Goal: Task Accomplishment & Management: Complete application form

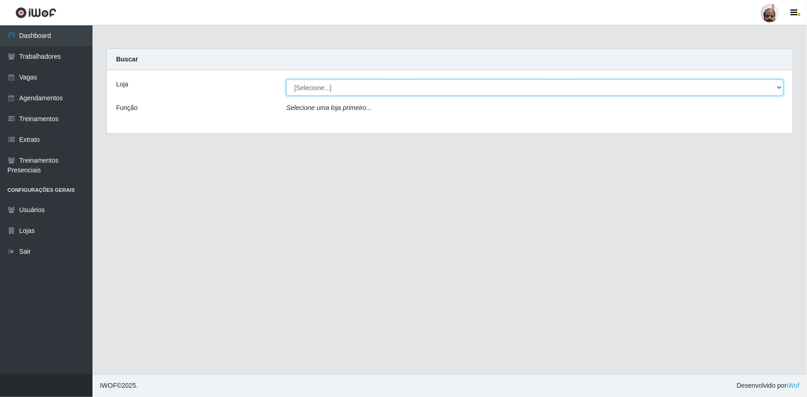
drag, startPoint x: 778, startPoint y: 88, endPoint x: 773, endPoint y: 92, distance: 6.9
click at [778, 88] on select "[Selecione...] Mar Vermelho - Loja 05" at bounding box center [534, 88] width 497 height 16
select select "252"
click at [286, 80] on select "[Selecione...] Mar Vermelho - Loja 05" at bounding box center [534, 88] width 497 height 16
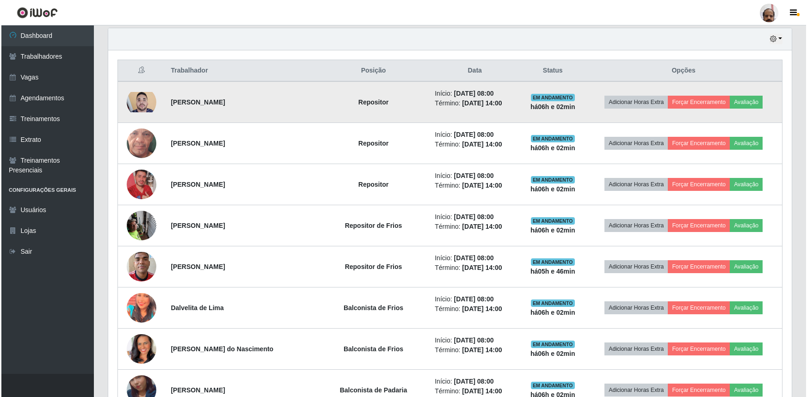
scroll to position [336, 0]
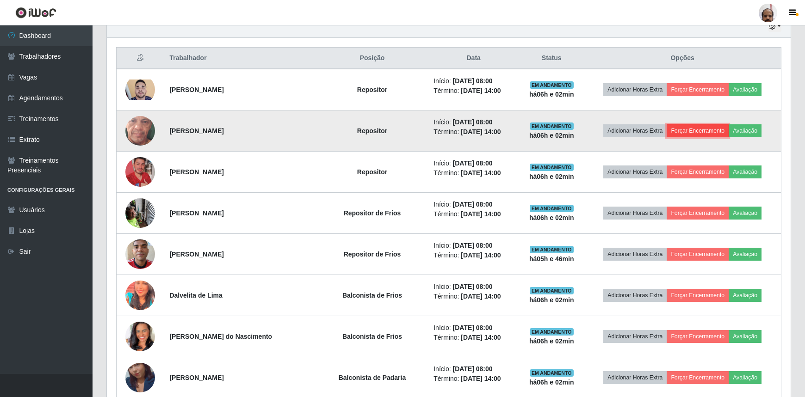
click at [688, 129] on button "Forçar Encerramento" at bounding box center [697, 130] width 62 height 13
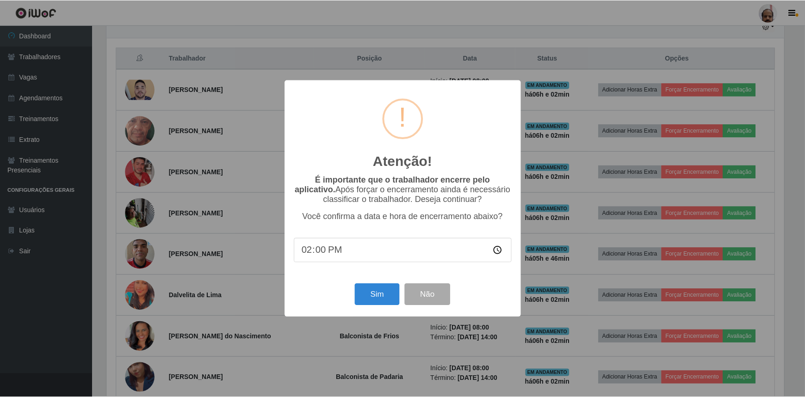
scroll to position [192, 679]
click at [373, 301] on button "Sim" at bounding box center [378, 295] width 45 height 22
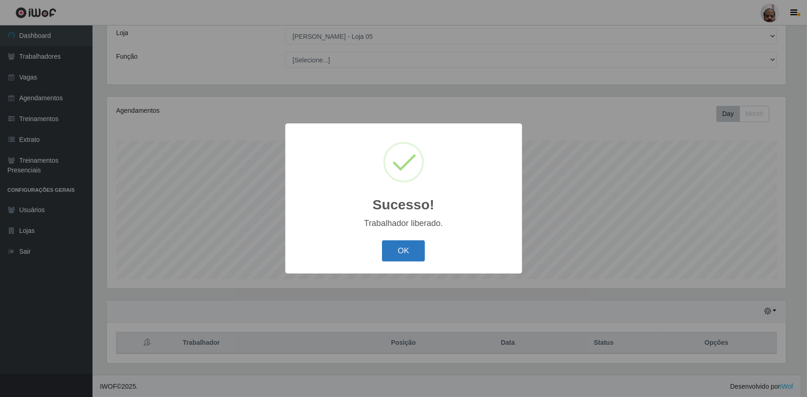
click at [397, 258] on button "OK" at bounding box center [403, 251] width 43 height 22
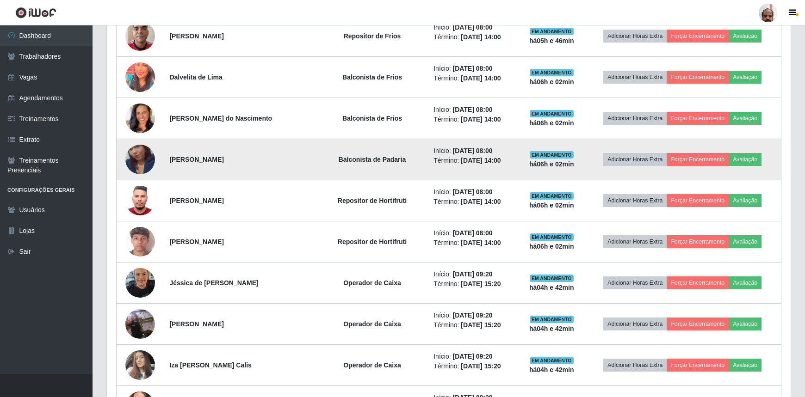
scroll to position [514, 0]
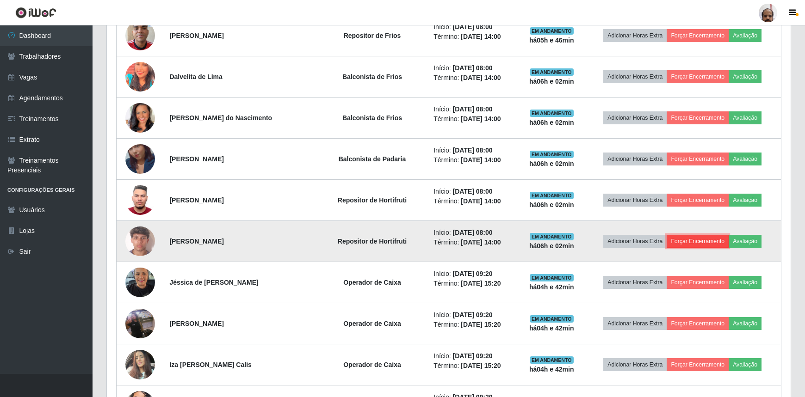
click at [685, 238] on button "Forçar Encerramento" at bounding box center [697, 241] width 62 height 13
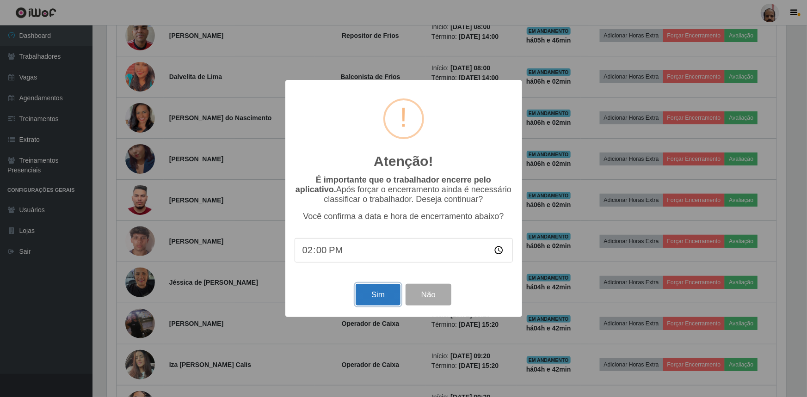
click at [369, 297] on button "Sim" at bounding box center [378, 295] width 45 height 22
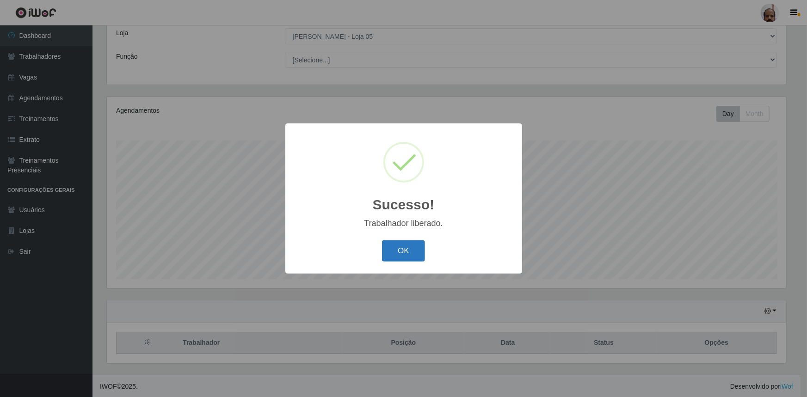
click at [394, 243] on button "OK" at bounding box center [403, 251] width 43 height 22
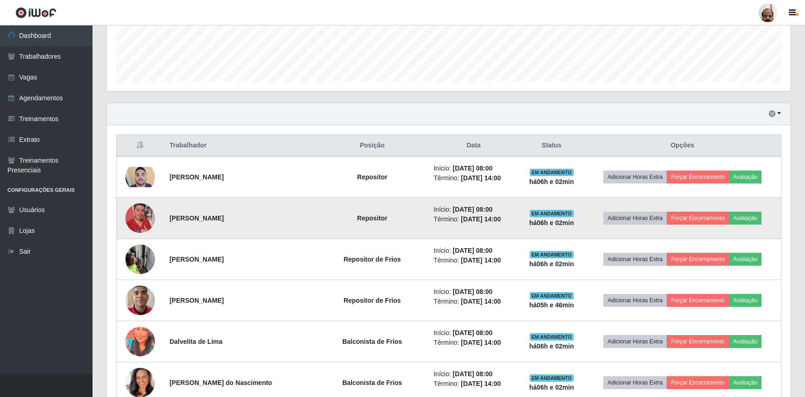
scroll to position [304, 0]
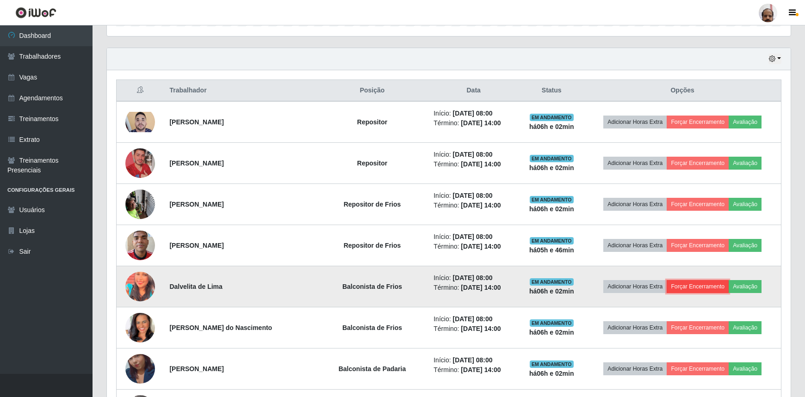
click at [693, 288] on button "Forçar Encerramento" at bounding box center [697, 286] width 62 height 13
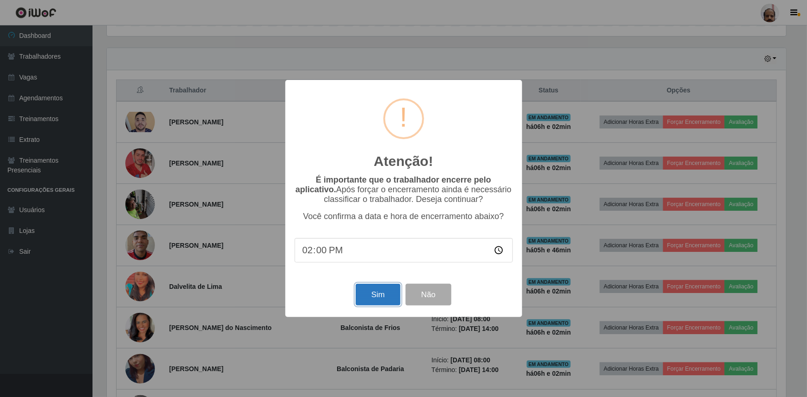
click at [383, 298] on button "Sim" at bounding box center [378, 295] width 45 height 22
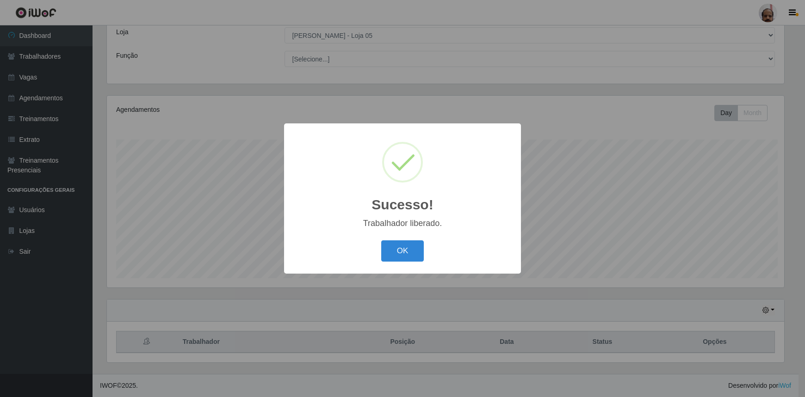
scroll to position [0, 0]
click at [398, 259] on button "OK" at bounding box center [403, 251] width 43 height 22
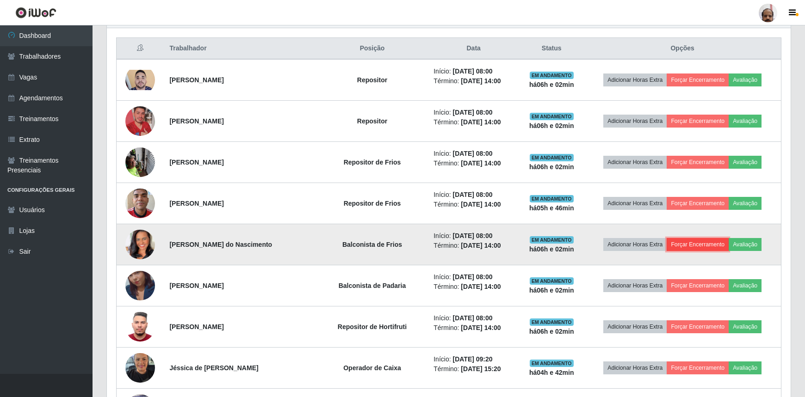
click at [691, 244] on button "Forçar Encerramento" at bounding box center [697, 244] width 62 height 13
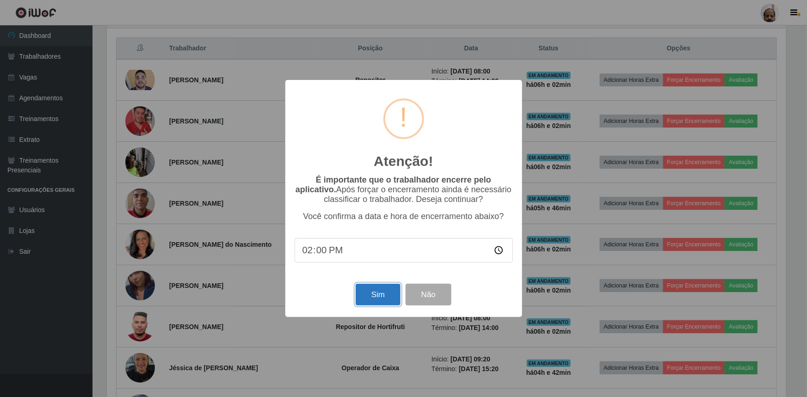
click at [388, 294] on button "Sim" at bounding box center [378, 295] width 45 height 22
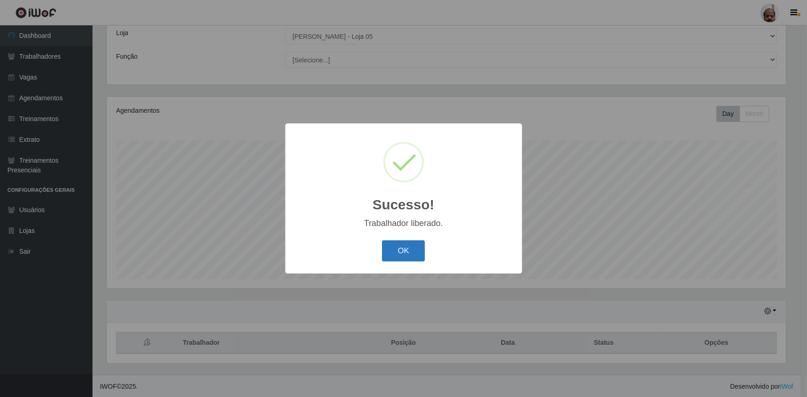
click at [413, 245] on button "OK" at bounding box center [403, 251] width 43 height 22
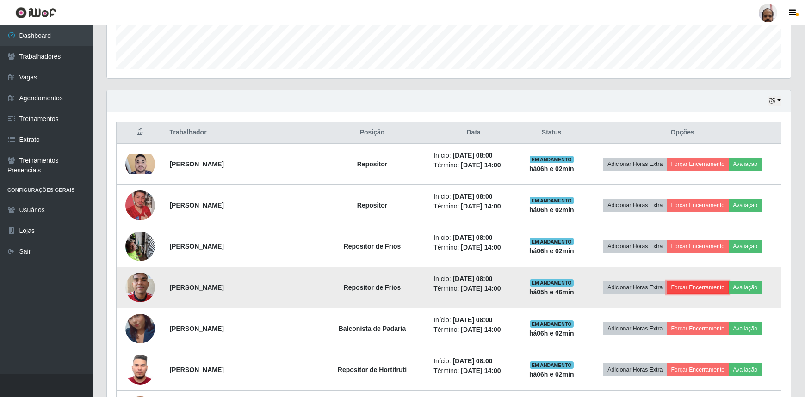
click at [691, 286] on button "Forçar Encerramento" at bounding box center [697, 287] width 62 height 13
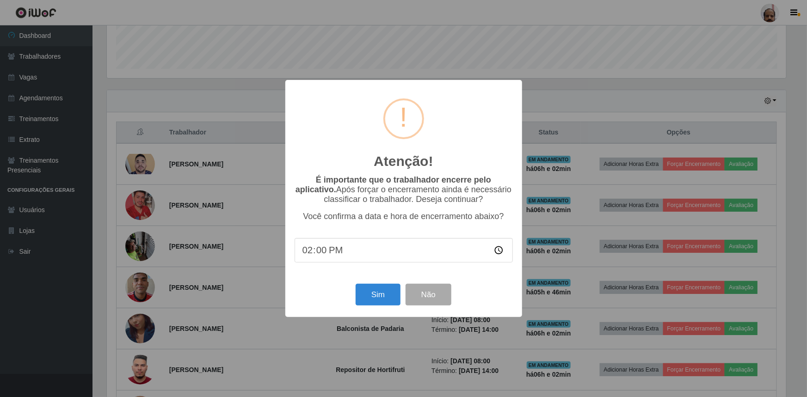
click at [319, 255] on input "14:00" at bounding box center [404, 250] width 218 height 25
click at [382, 296] on button "Sim" at bounding box center [378, 295] width 45 height 22
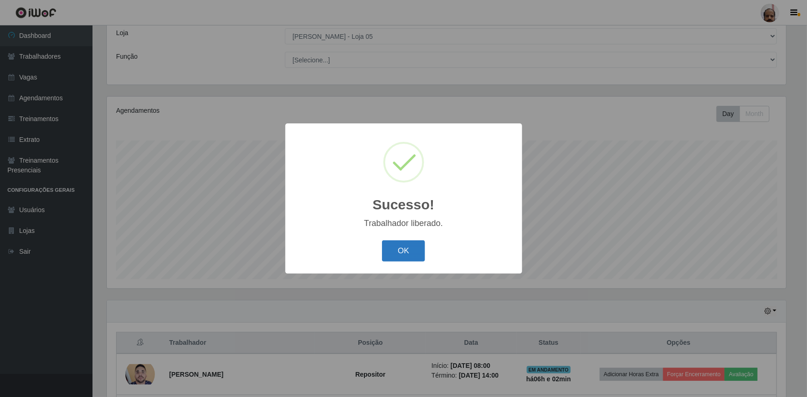
click at [418, 254] on button "OK" at bounding box center [403, 251] width 43 height 22
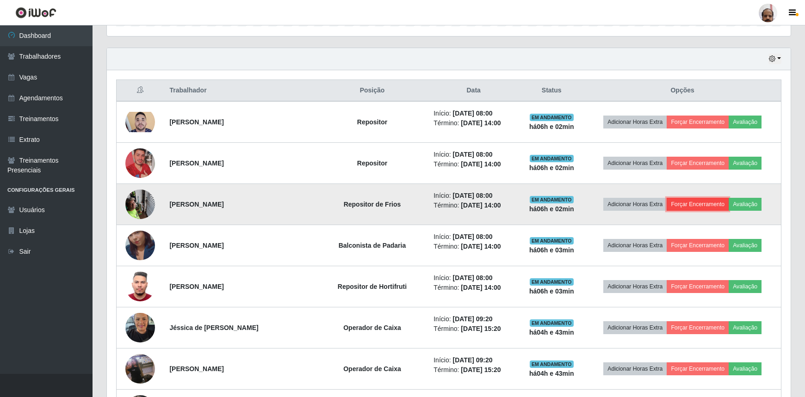
click at [708, 204] on button "Forçar Encerramento" at bounding box center [697, 204] width 62 height 13
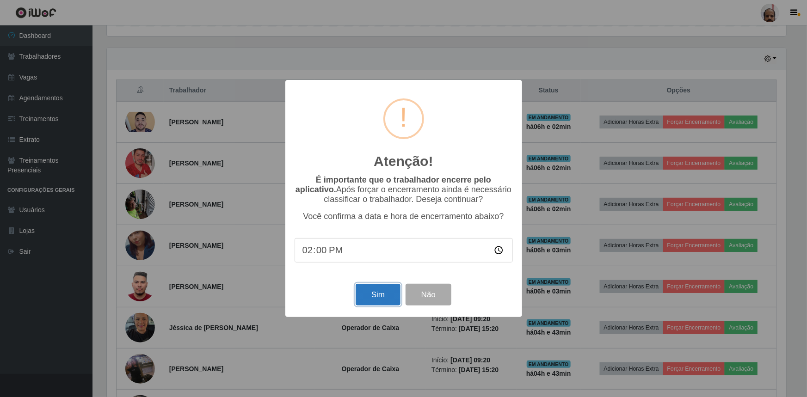
click at [367, 299] on button "Sim" at bounding box center [378, 295] width 45 height 22
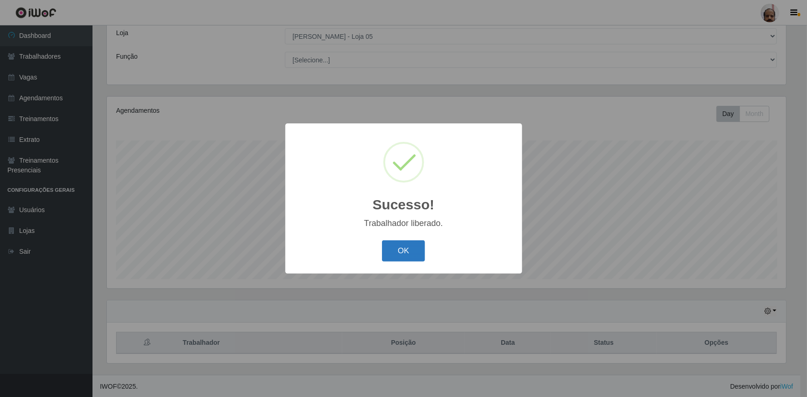
click at [410, 247] on button "OK" at bounding box center [403, 251] width 43 height 22
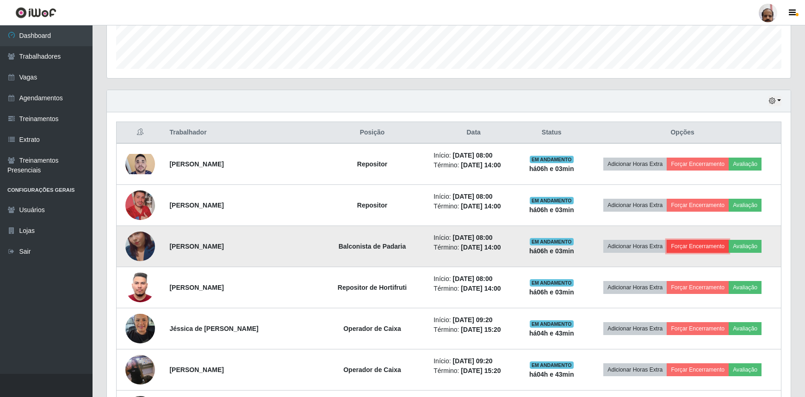
click at [683, 247] on button "Forçar Encerramento" at bounding box center [697, 246] width 62 height 13
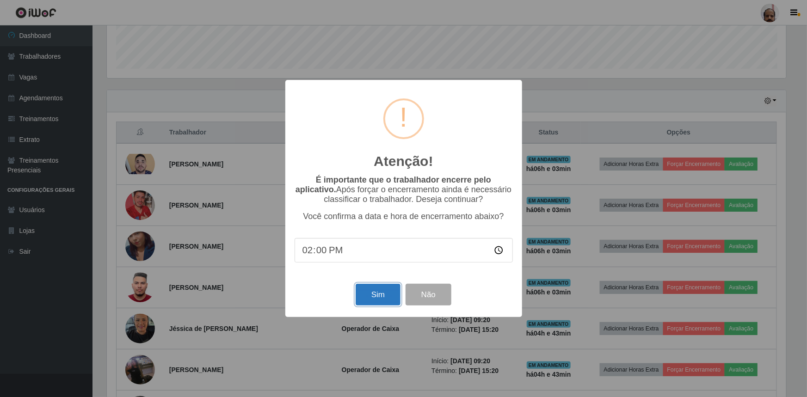
click at [393, 296] on button "Sim" at bounding box center [378, 295] width 45 height 22
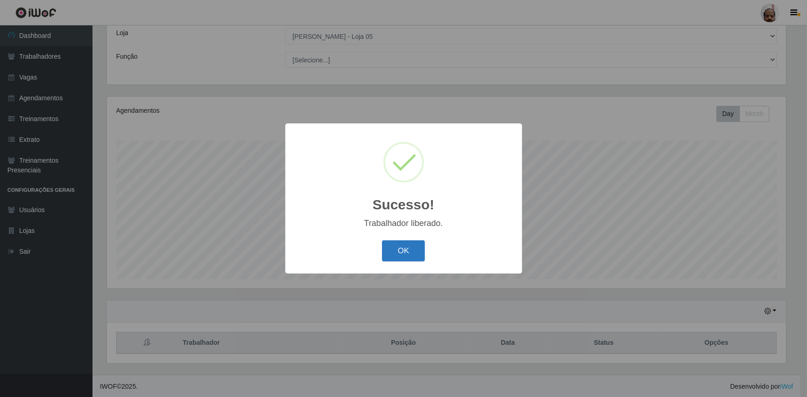
click at [410, 250] on button "OK" at bounding box center [403, 251] width 43 height 22
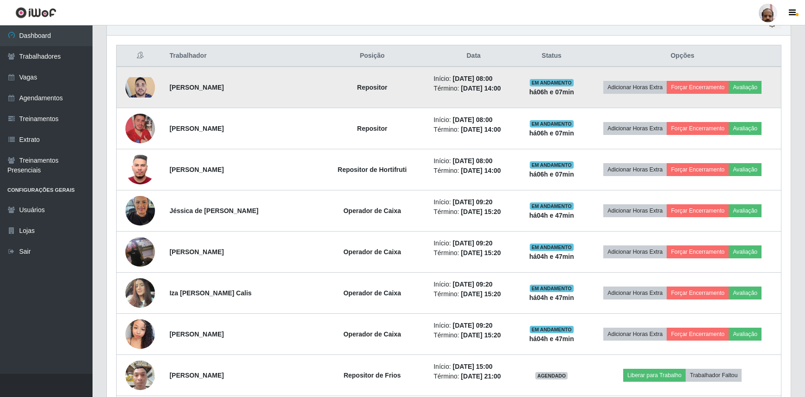
scroll to position [346, 0]
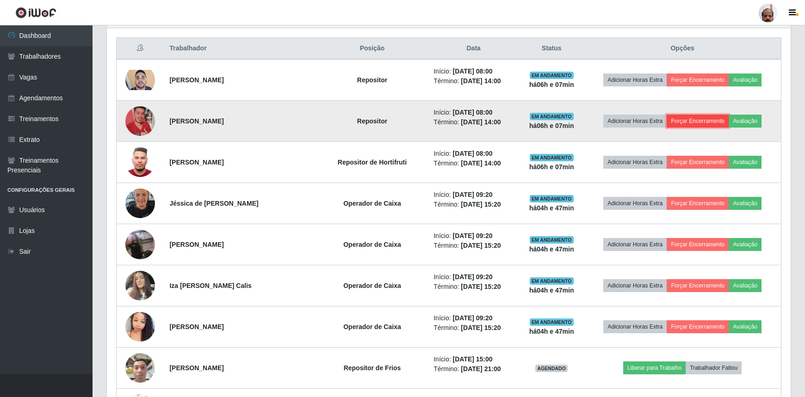
click at [697, 120] on button "Forçar Encerramento" at bounding box center [697, 121] width 62 height 13
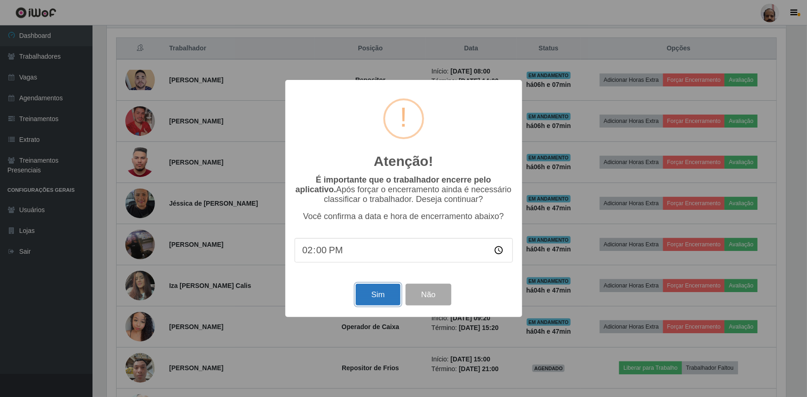
click at [381, 297] on button "Sim" at bounding box center [378, 295] width 45 height 22
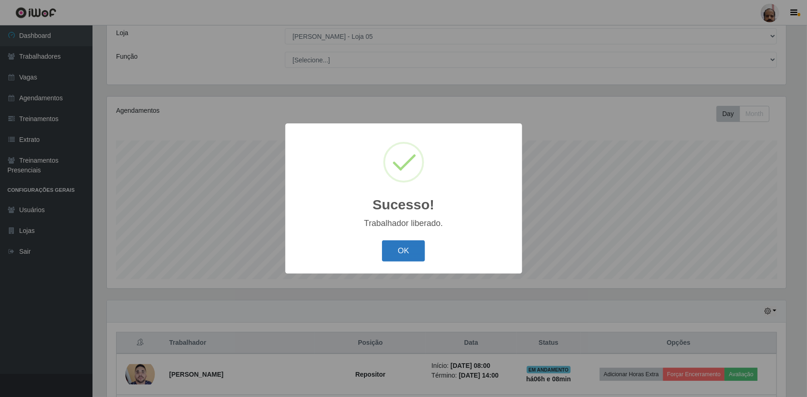
click at [410, 252] on button "OK" at bounding box center [403, 251] width 43 height 22
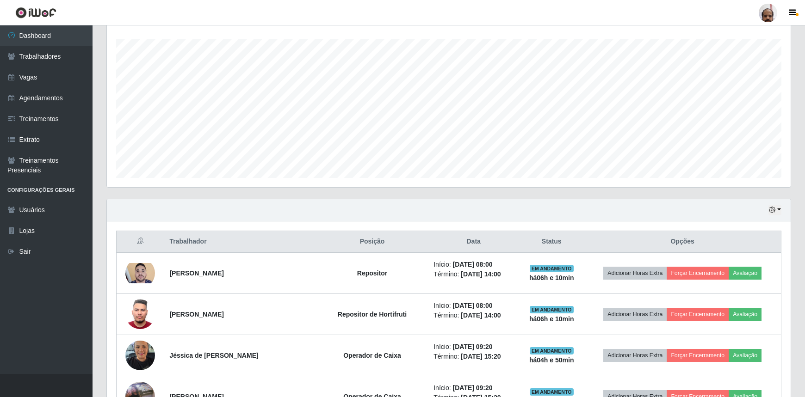
scroll to position [178, 0]
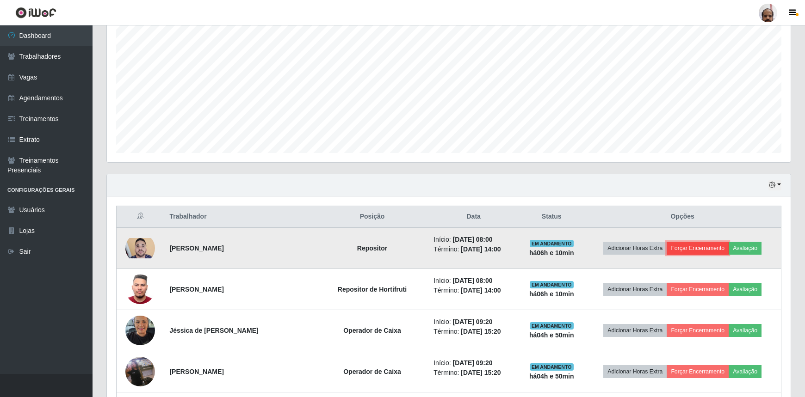
click at [700, 247] on button "Forçar Encerramento" at bounding box center [697, 248] width 62 height 13
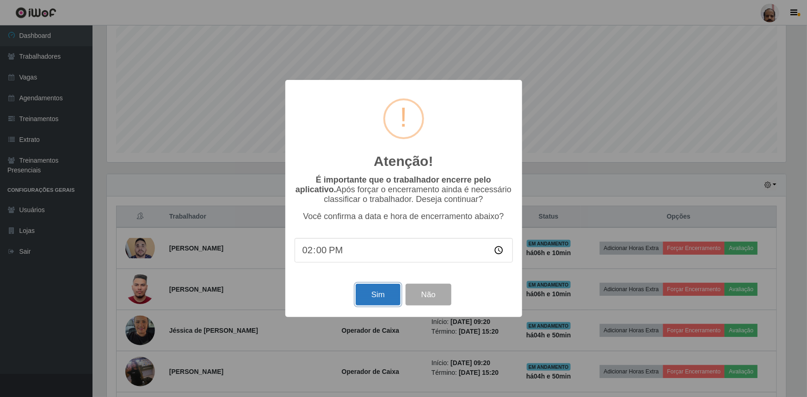
click at [376, 297] on button "Sim" at bounding box center [378, 295] width 45 height 22
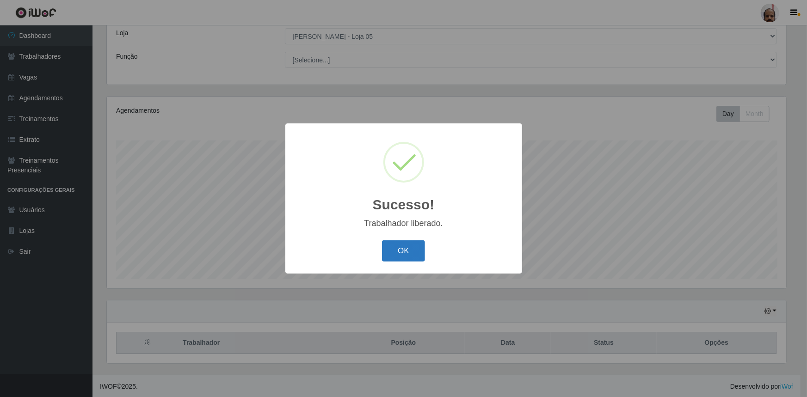
click at [408, 256] on button "OK" at bounding box center [403, 251] width 43 height 22
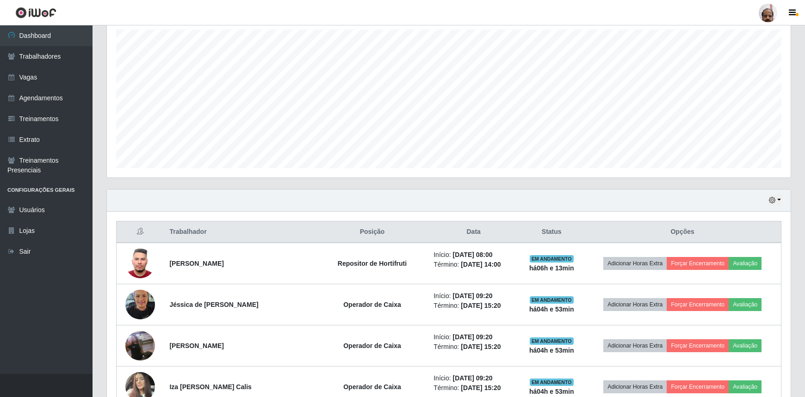
scroll to position [178, 0]
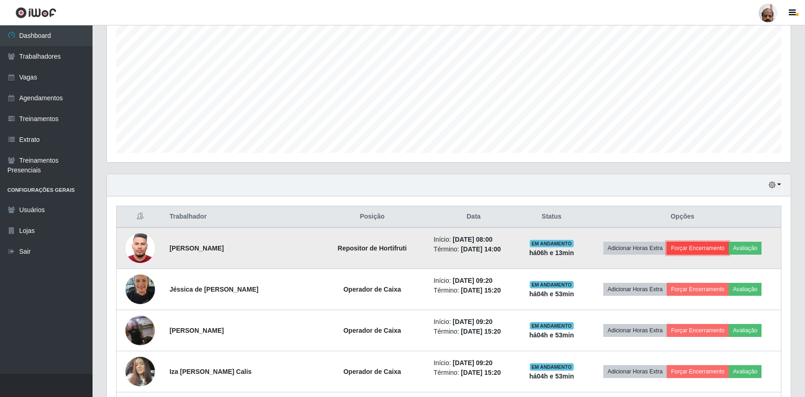
click at [702, 248] on button "Forçar Encerramento" at bounding box center [697, 248] width 62 height 13
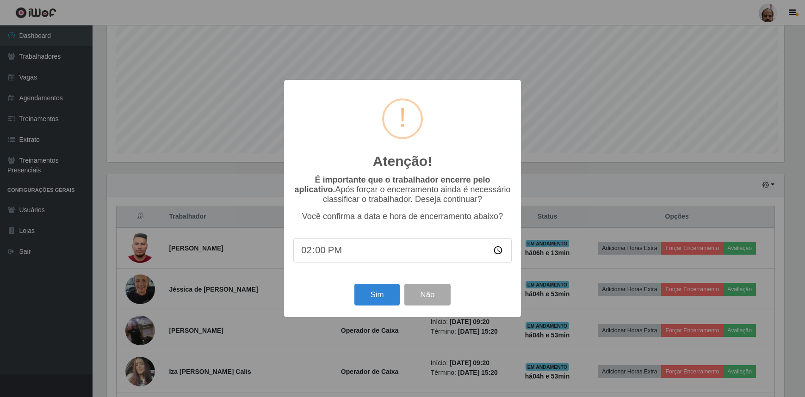
scroll to position [192, 679]
click at [380, 298] on button "Sim" at bounding box center [378, 295] width 45 height 22
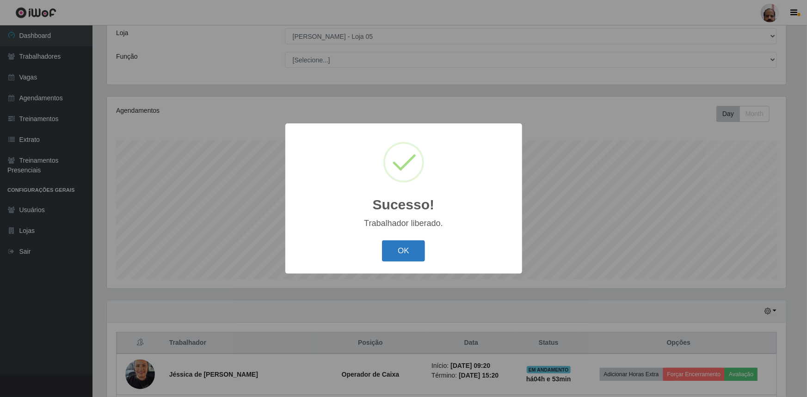
click at [405, 255] on button "OK" at bounding box center [403, 251] width 43 height 22
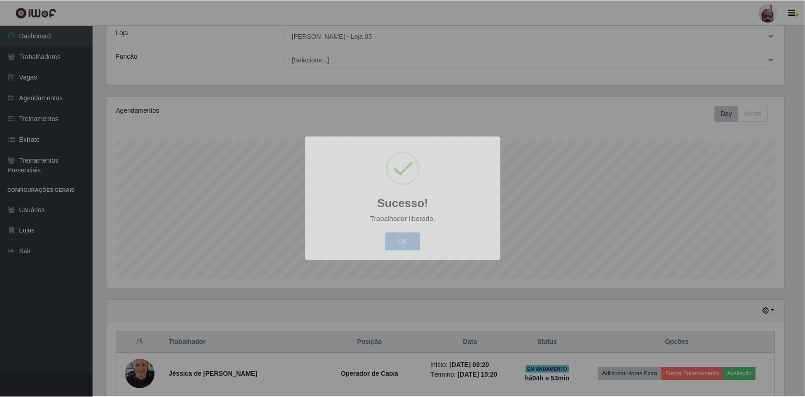
scroll to position [192, 684]
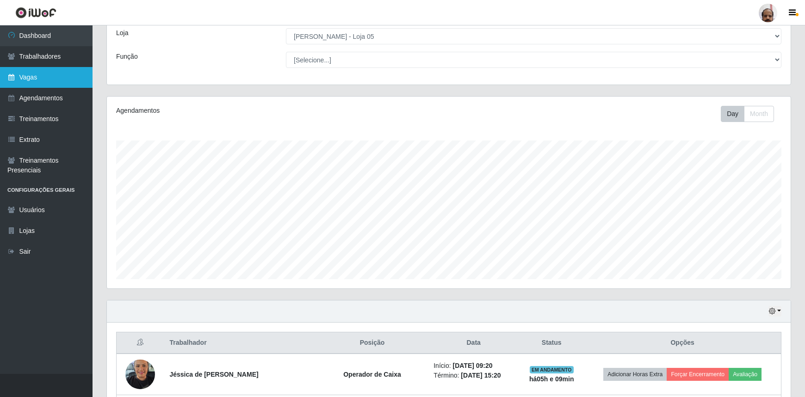
click at [33, 74] on link "Vagas" at bounding box center [46, 77] width 92 height 21
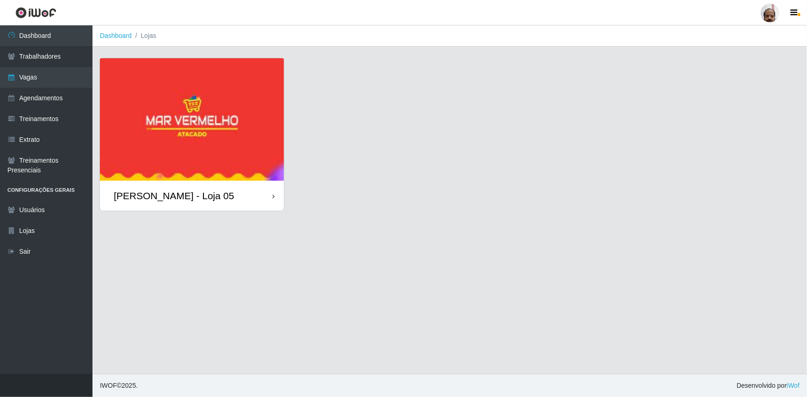
click at [204, 206] on div "[PERSON_NAME] - Loja 05" at bounding box center [192, 196] width 184 height 30
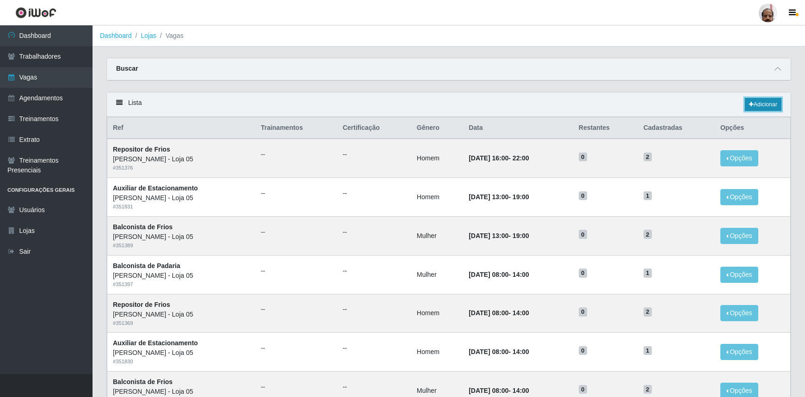
click at [756, 106] on link "Adicionar" at bounding box center [763, 104] width 37 height 13
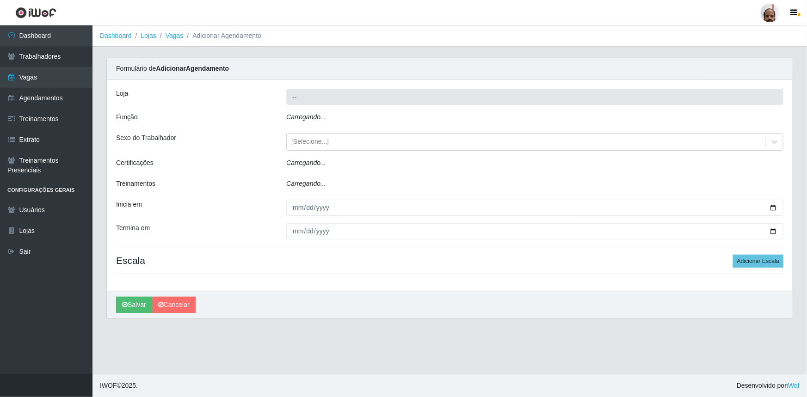
type input "[PERSON_NAME] - Loja 05"
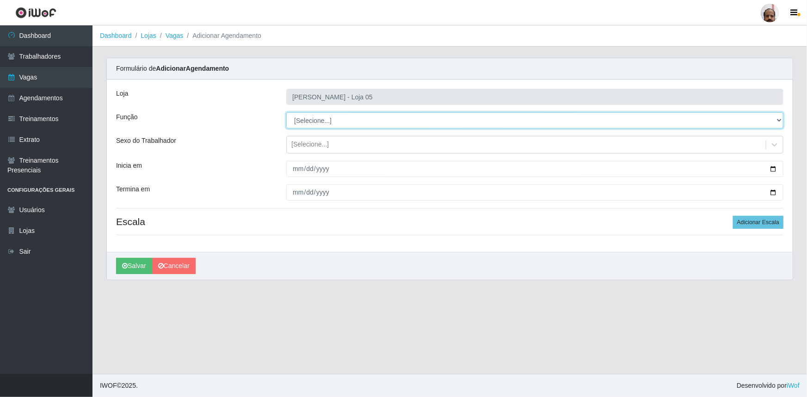
drag, startPoint x: 777, startPoint y: 121, endPoint x: 767, endPoint y: 124, distance: 10.7
click at [777, 121] on select "[Selecione...] ASG ASG + ASG ++ Auxiliar de Depósito Auxiliar de Depósito + Aux…" at bounding box center [534, 120] width 497 height 16
select select "107"
click at [286, 112] on select "[Selecione...] ASG ASG + ASG ++ Auxiliar de Depósito Auxiliar de Depósito + Aux…" at bounding box center [534, 120] width 497 height 16
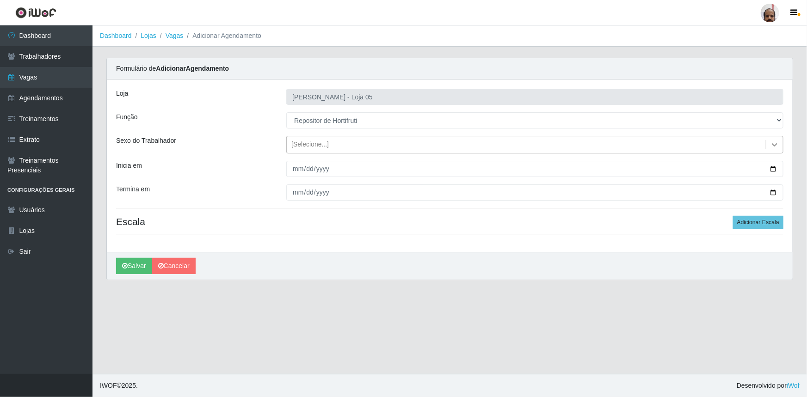
click at [772, 144] on icon at bounding box center [774, 144] width 9 height 9
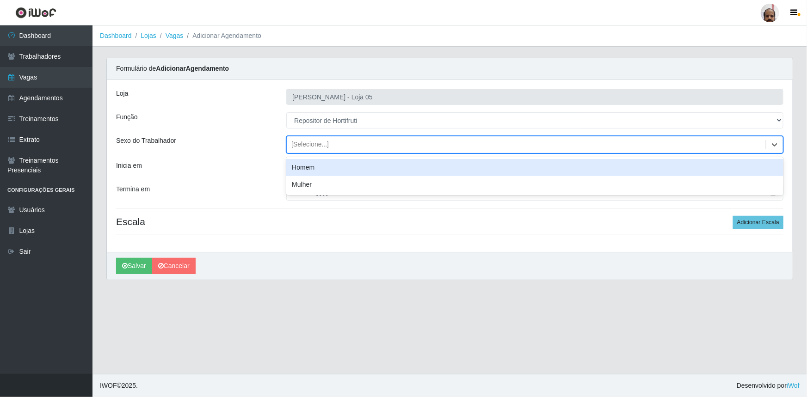
click at [335, 166] on div "Homem" at bounding box center [534, 167] width 497 height 17
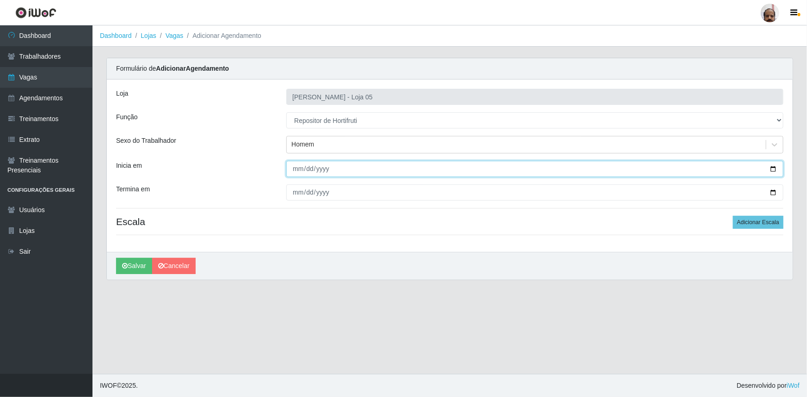
click at [775, 167] on input "Inicia em" at bounding box center [534, 169] width 497 height 16
type input "[DATE]"
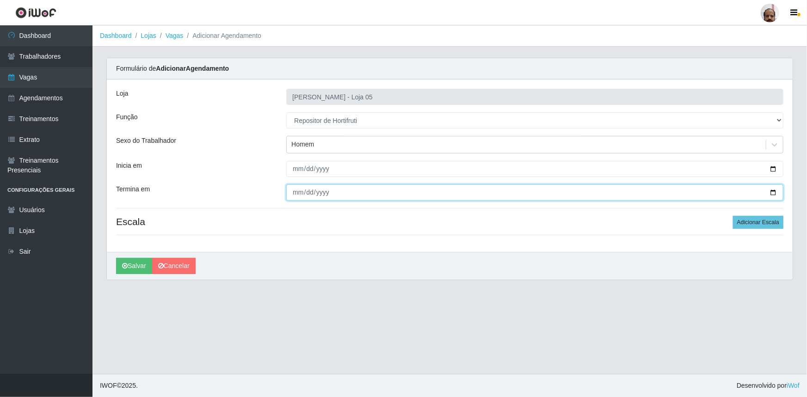
click at [773, 193] on input "Termina em" at bounding box center [534, 193] width 497 height 16
type input "[DATE]"
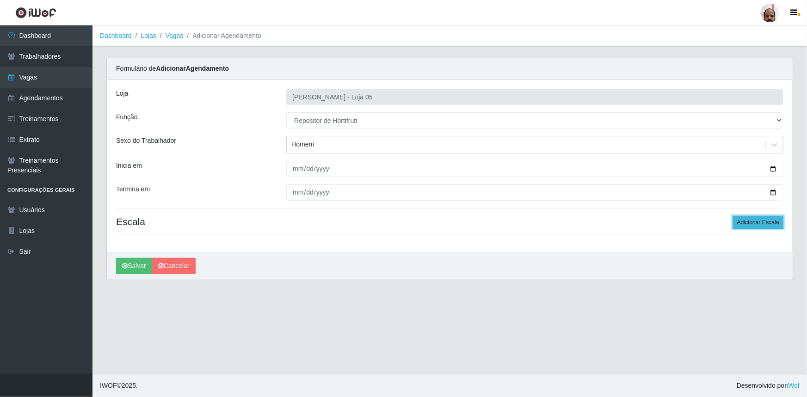
click at [771, 224] on button "Adicionar Escala" at bounding box center [758, 222] width 50 height 13
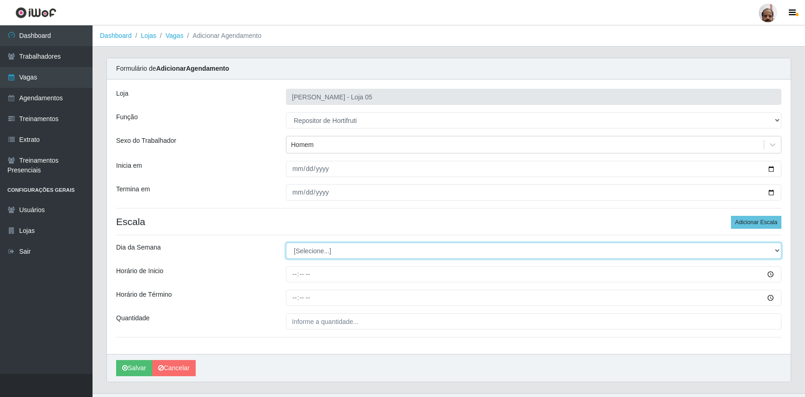
click at [780, 250] on select "[Selecione...] Segunda Terça Quarta Quinta Sexta Sábado Domingo" at bounding box center [533, 251] width 495 height 16
select select "2"
click at [286, 243] on select "[Selecione...] Segunda Terça Quarta Quinta Sexta Sábado Domingo" at bounding box center [533, 251] width 495 height 16
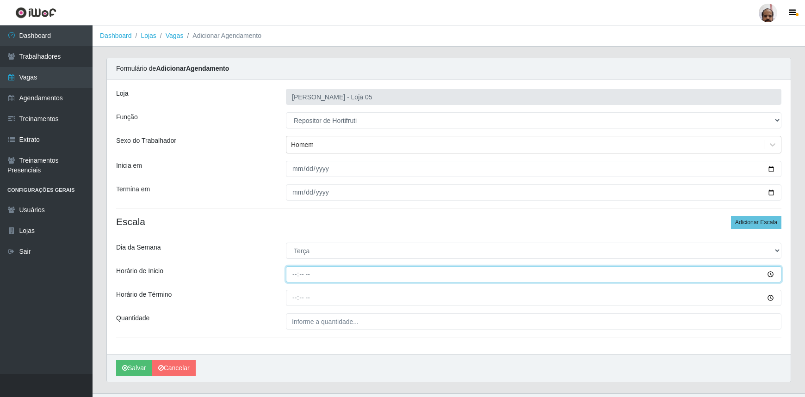
drag, startPoint x: 291, startPoint y: 274, endPoint x: 349, endPoint y: 272, distance: 57.4
click at [291, 274] on input "Horário de Inicio" at bounding box center [533, 274] width 495 height 16
type input "08:00"
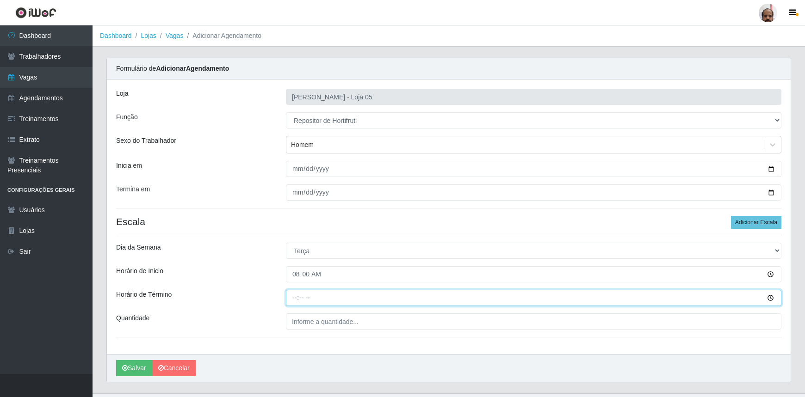
click at [294, 298] on input "Horário de Término" at bounding box center [533, 298] width 495 height 16
type input "14:00"
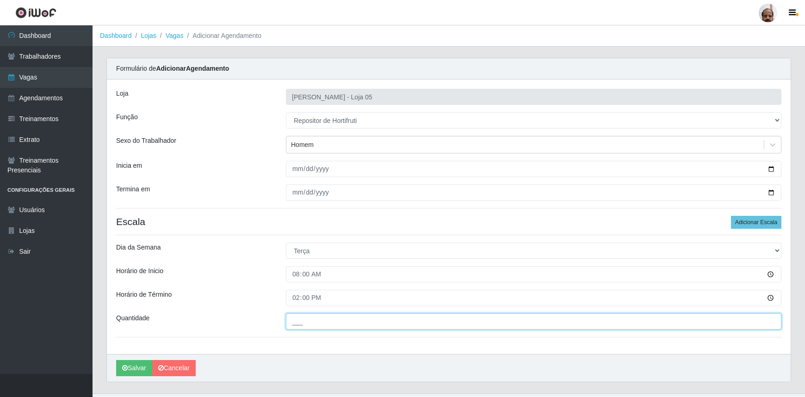
click at [294, 321] on input "___" at bounding box center [533, 322] width 495 height 16
type input "2__"
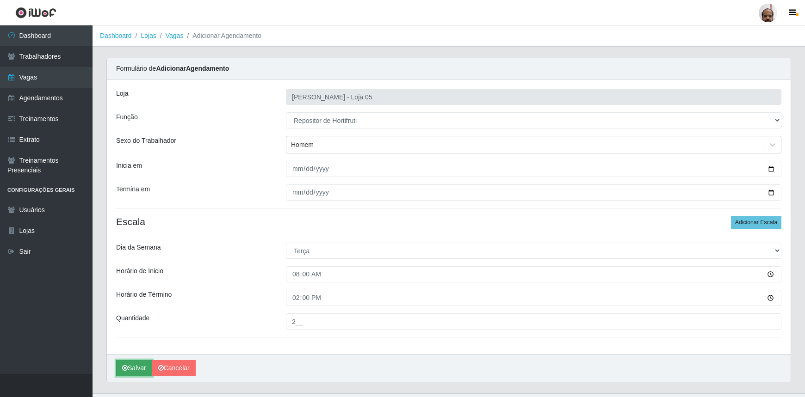
click at [135, 367] on button "Salvar" at bounding box center [134, 368] width 36 height 16
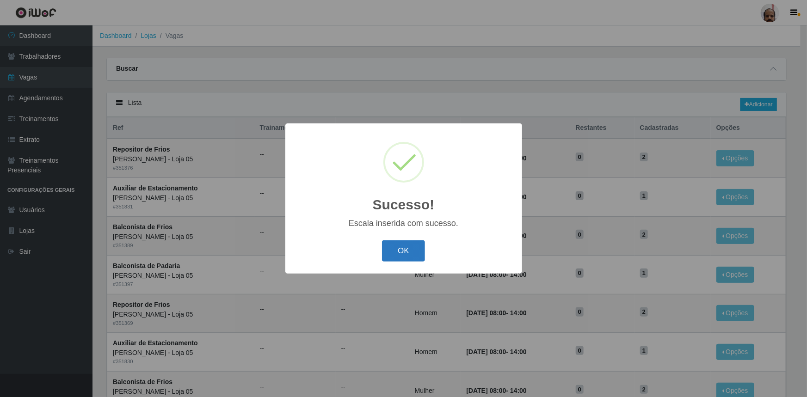
click at [415, 253] on button "OK" at bounding box center [403, 251] width 43 height 22
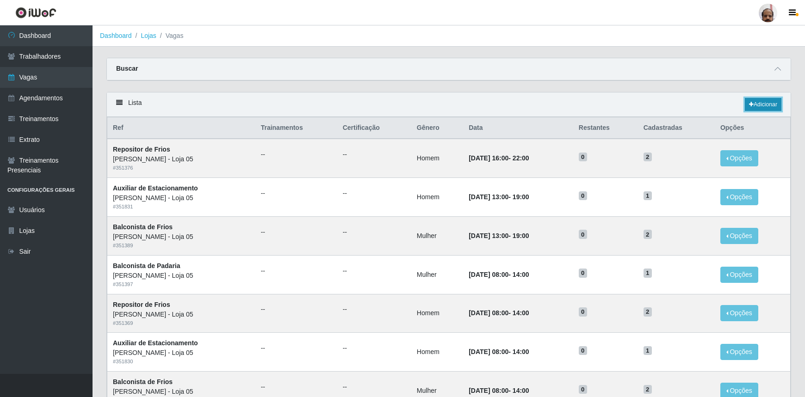
click at [764, 106] on link "Adicionar" at bounding box center [763, 104] width 37 height 13
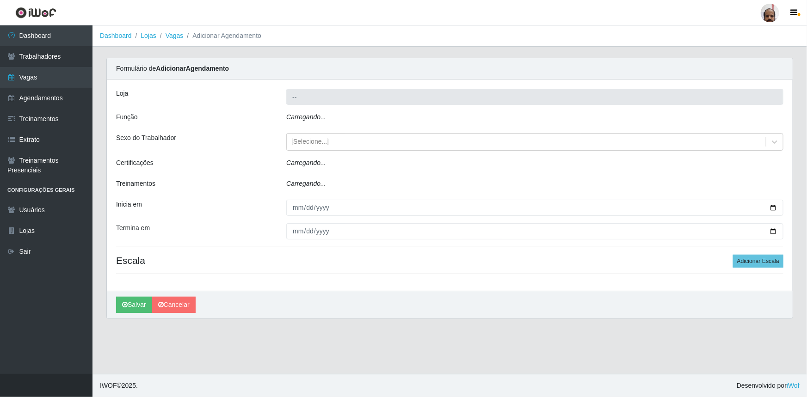
type input "[PERSON_NAME] - Loja 05"
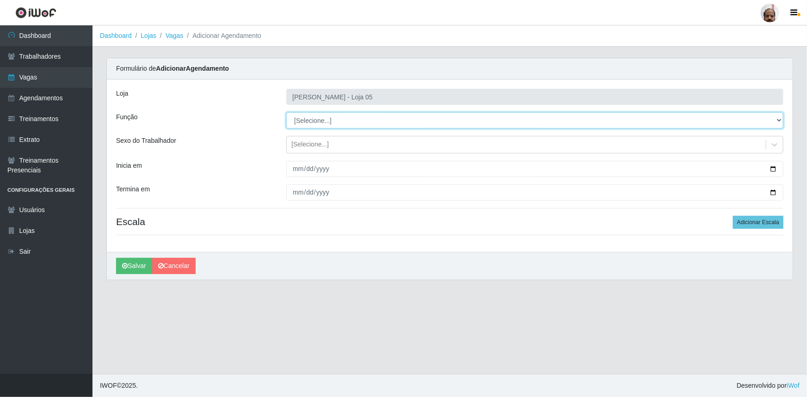
click at [778, 119] on select "[Selecione...] ASG ASG + ASG ++ Auxiliar de Depósito Auxiliar de Depósito + Aux…" at bounding box center [534, 120] width 497 height 16
select select "107"
click at [286, 112] on select "[Selecione...] ASG ASG + ASG ++ Auxiliar de Depósito Auxiliar de Depósito + Aux…" at bounding box center [534, 120] width 497 height 16
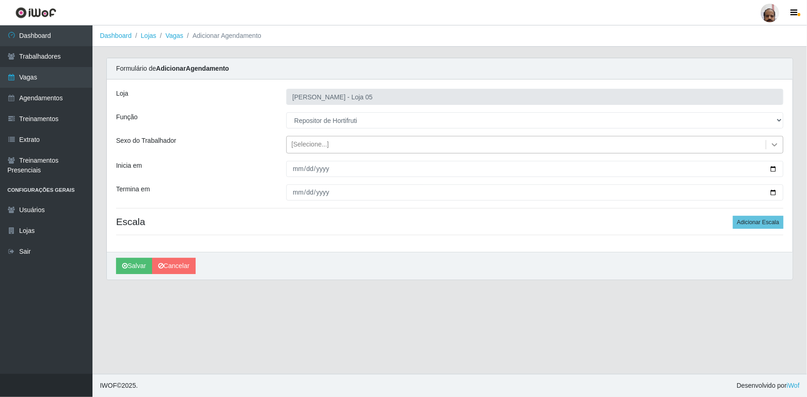
click at [772, 144] on icon at bounding box center [774, 144] width 9 height 9
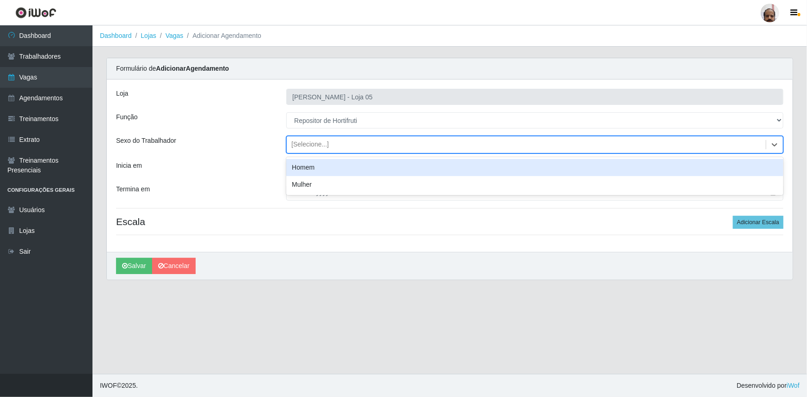
click at [345, 172] on div "Homem" at bounding box center [534, 167] width 497 height 17
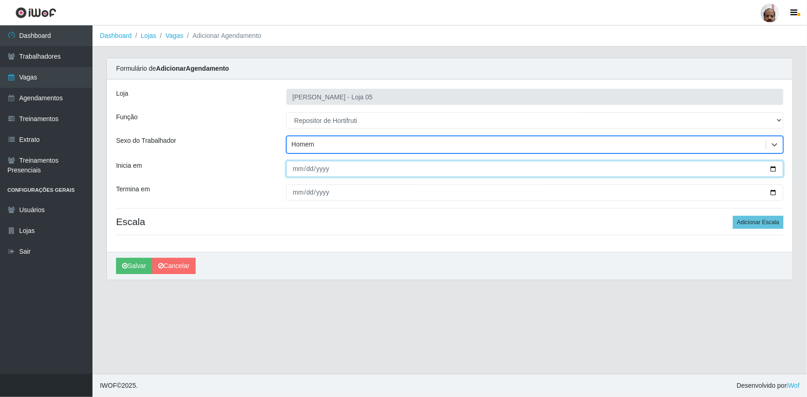
click at [772, 169] on input "Inicia em" at bounding box center [534, 169] width 497 height 16
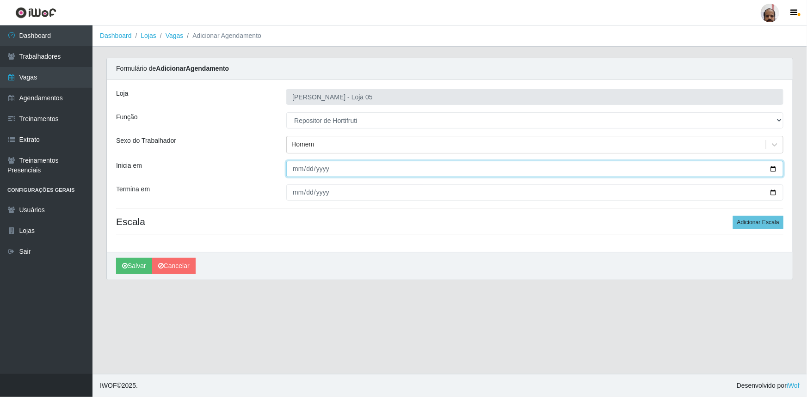
type input "[DATE]"
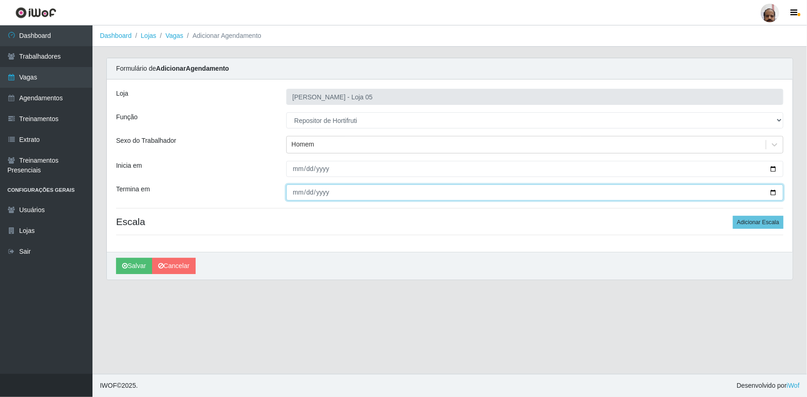
click at [770, 190] on input "Termina em" at bounding box center [534, 193] width 497 height 16
type input "[DATE]"
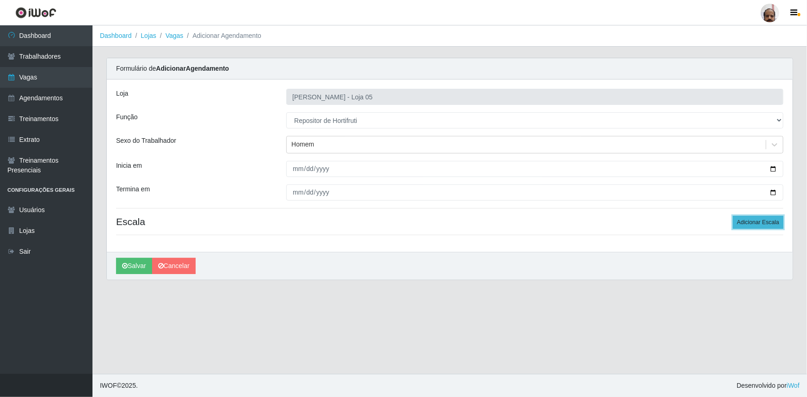
click at [772, 228] on button "Adicionar Escala" at bounding box center [758, 222] width 50 height 13
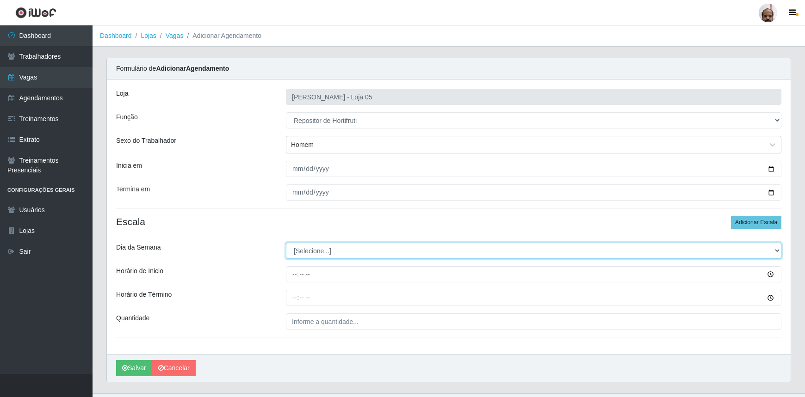
drag, startPoint x: 777, startPoint y: 254, endPoint x: 770, endPoint y: 259, distance: 8.1
click at [777, 254] on select "[Selecione...] Segunda Terça Quarta Quinta Sexta Sábado Domingo" at bounding box center [533, 251] width 495 height 16
select select "2"
click at [286, 243] on select "[Selecione...] Segunda Terça Quarta Quinta Sexta Sábado Domingo" at bounding box center [533, 251] width 495 height 16
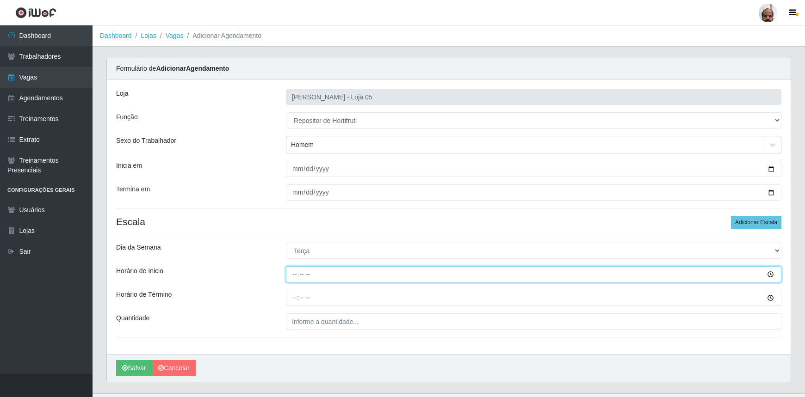
click at [290, 273] on input "Horário de Inicio" at bounding box center [533, 274] width 495 height 16
type input "16:00"
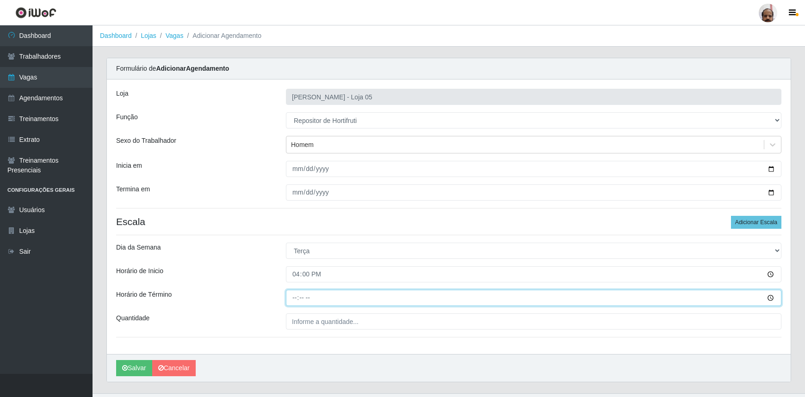
click at [291, 296] on input "Horário de Término" at bounding box center [533, 298] width 495 height 16
type input "22:00"
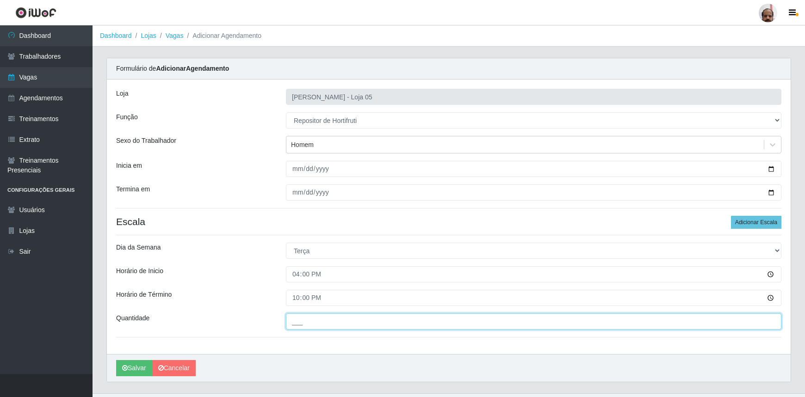
click at [305, 317] on input "___" at bounding box center [533, 322] width 495 height 16
type input "1__"
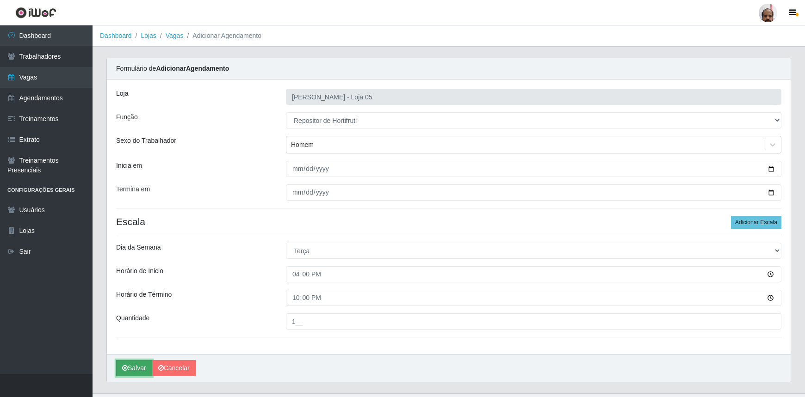
click at [134, 368] on button "Salvar" at bounding box center [134, 368] width 36 height 16
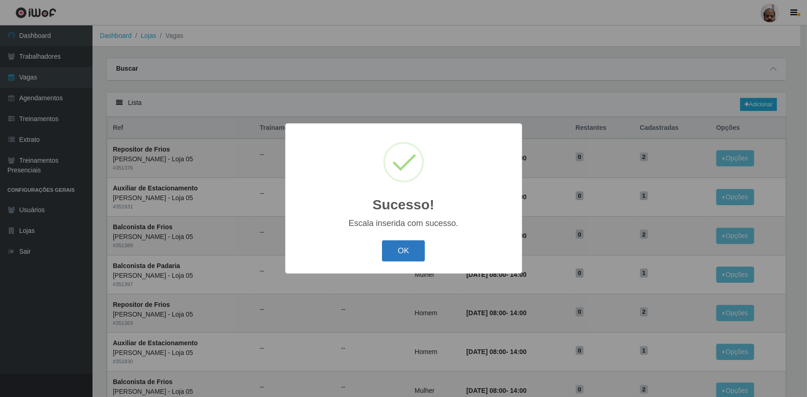
click at [409, 254] on button "OK" at bounding box center [403, 251] width 43 height 22
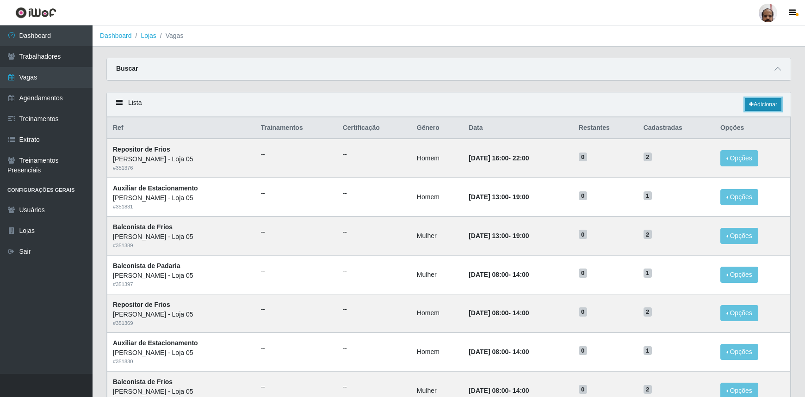
click at [764, 104] on link "Adicionar" at bounding box center [763, 104] width 37 height 13
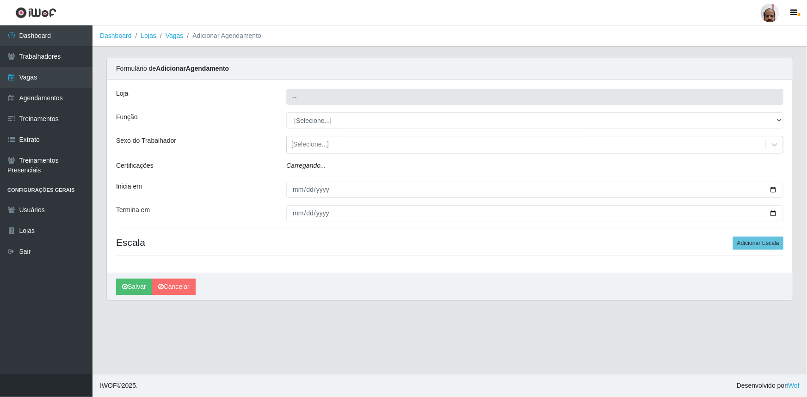
type input "[PERSON_NAME] - Loja 05"
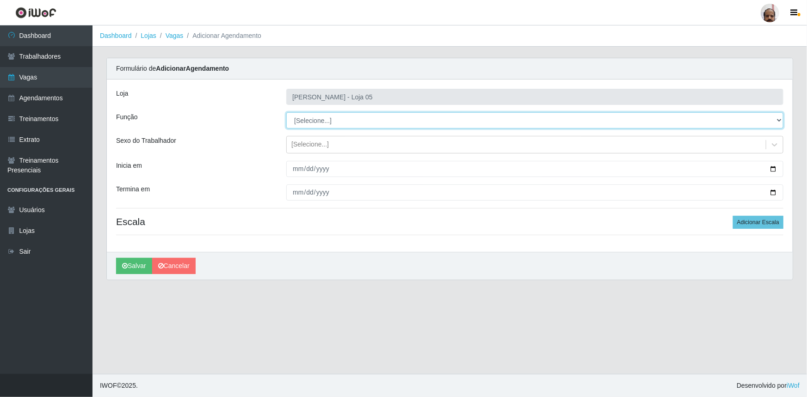
drag, startPoint x: 780, startPoint y: 121, endPoint x: 773, endPoint y: 126, distance: 8.6
click at [780, 121] on select "[Selecione...] ASG ASG + ASG ++ Auxiliar de Depósito Auxiliar de Depósito + Aux…" at bounding box center [534, 120] width 497 height 16
select select "107"
click at [286, 112] on select "[Selecione...] ASG ASG + ASG ++ Auxiliar de Depósito Auxiliar de Depósito + Aux…" at bounding box center [534, 120] width 497 height 16
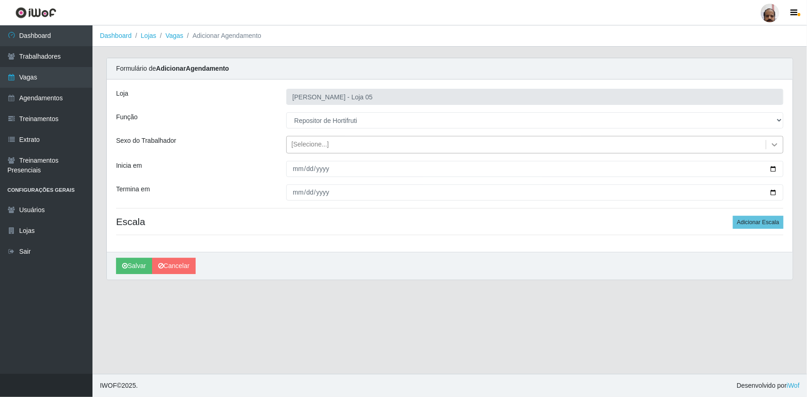
click at [776, 143] on icon at bounding box center [774, 144] width 9 height 9
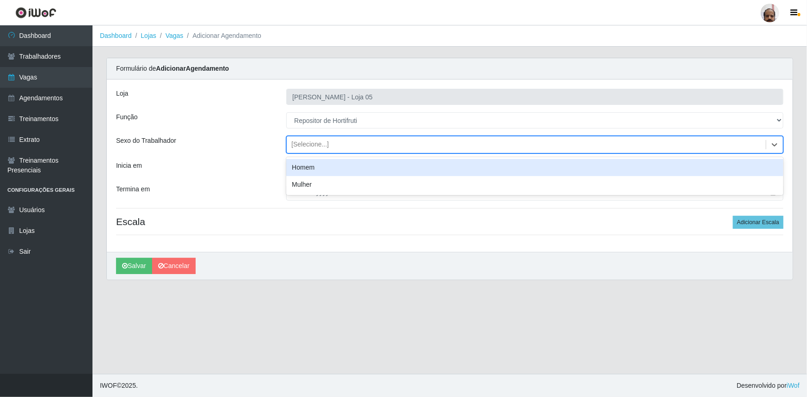
click at [343, 164] on div "Homem" at bounding box center [534, 167] width 497 height 17
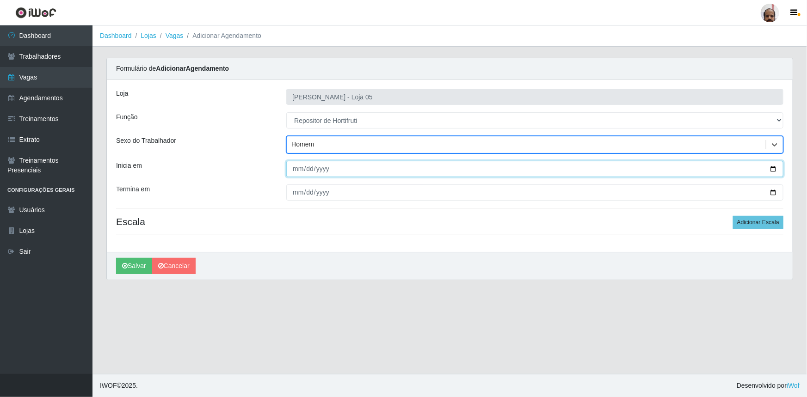
click at [776, 168] on input "Inicia em" at bounding box center [534, 169] width 497 height 16
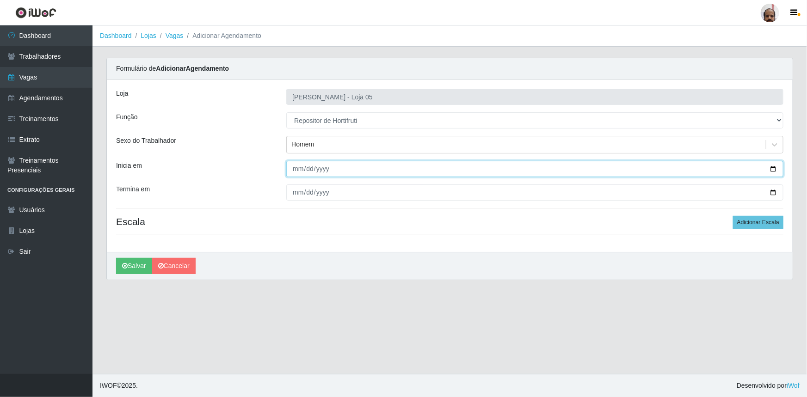
type input "[DATE]"
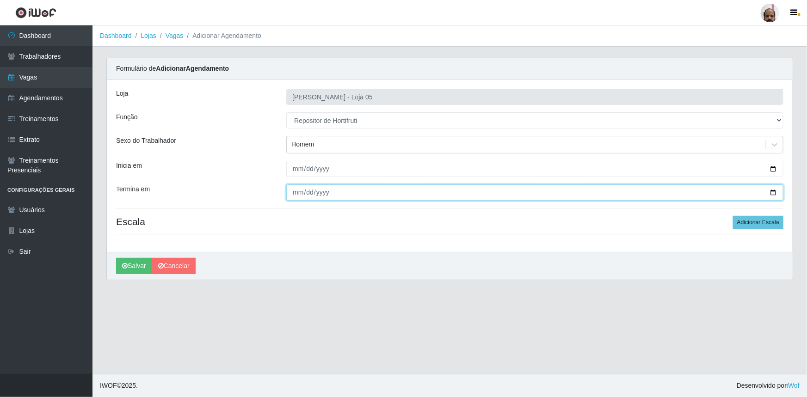
click at [775, 194] on input "Termina em" at bounding box center [534, 193] width 497 height 16
type input "[DATE]"
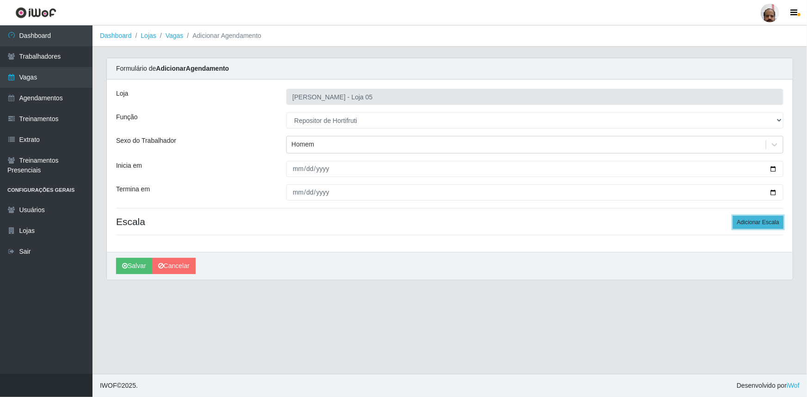
click at [764, 222] on button "Adicionar Escala" at bounding box center [758, 222] width 50 height 13
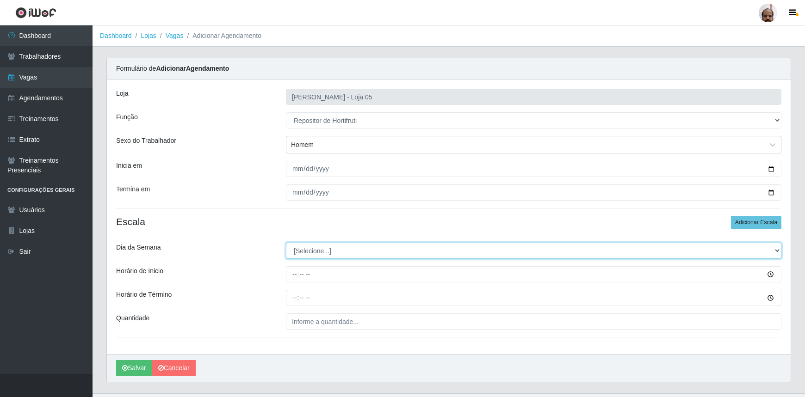
drag, startPoint x: 775, startPoint y: 250, endPoint x: 764, endPoint y: 257, distance: 13.3
click at [775, 250] on select "[Selecione...] Segunda Terça Quarta Quinta Sexta Sábado Domingo" at bounding box center [533, 251] width 495 height 16
select select "3"
click at [286, 243] on select "[Selecione...] Segunda Terça Quarta Quinta Sexta Sábado Domingo" at bounding box center [533, 251] width 495 height 16
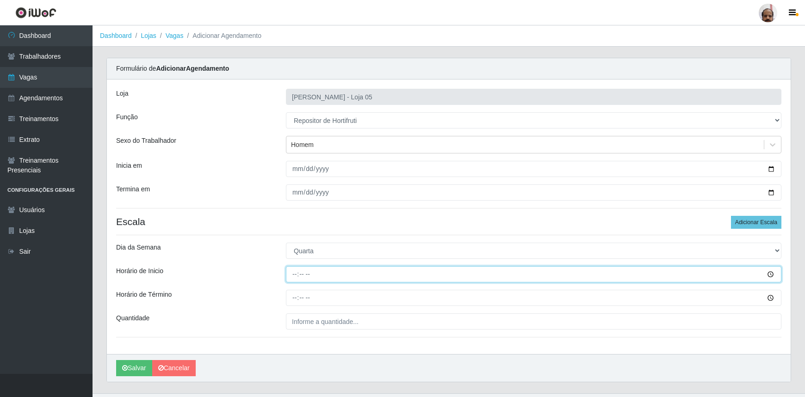
click at [292, 274] on input "Horário de Inicio" at bounding box center [533, 274] width 495 height 16
type input "08:00"
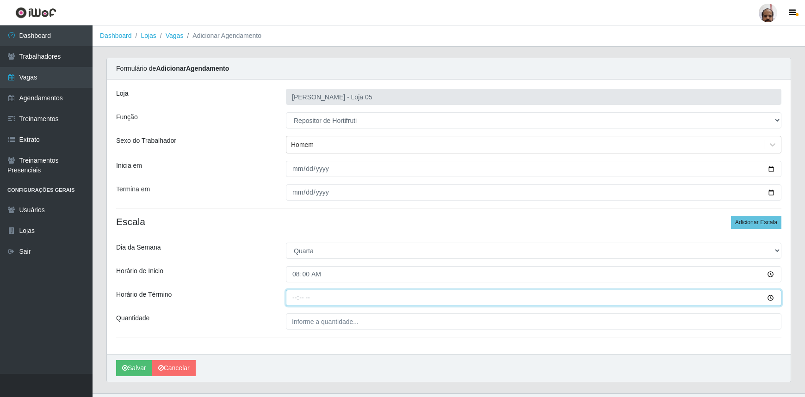
click at [290, 301] on input "Horário de Término" at bounding box center [533, 298] width 495 height 16
type input "14:00"
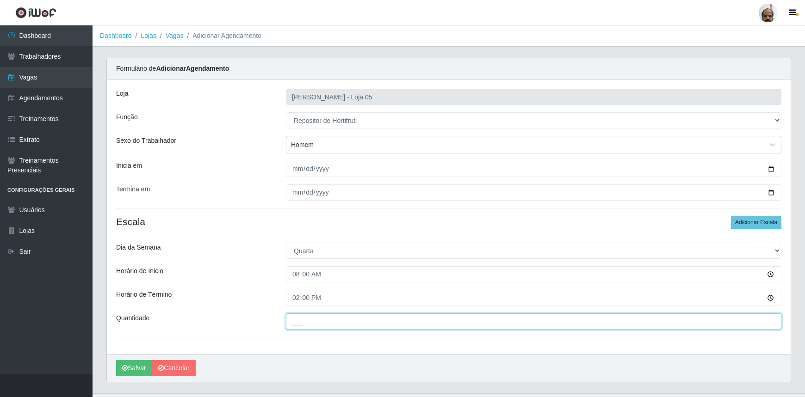
click at [304, 324] on input "___" at bounding box center [533, 322] width 495 height 16
type input "2__"
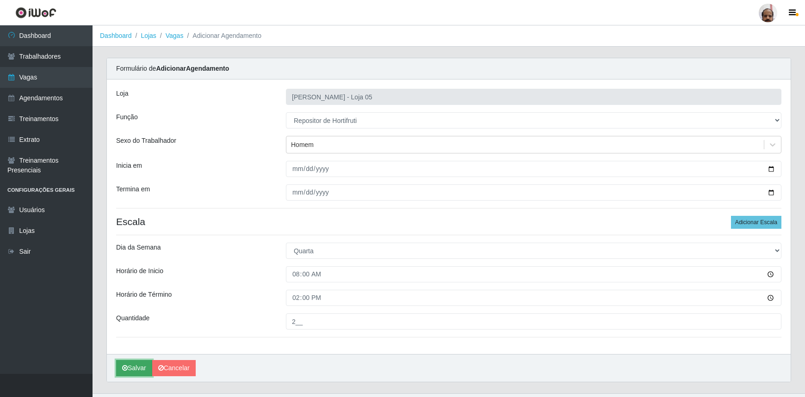
click at [129, 373] on button "Salvar" at bounding box center [134, 368] width 36 height 16
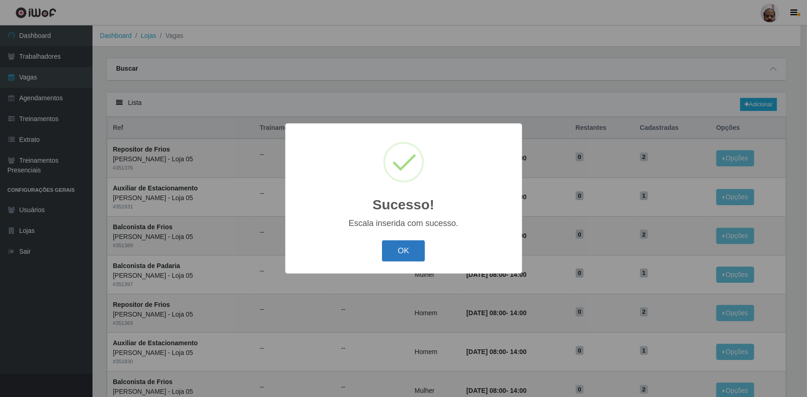
click at [397, 245] on button "OK" at bounding box center [403, 251] width 43 height 22
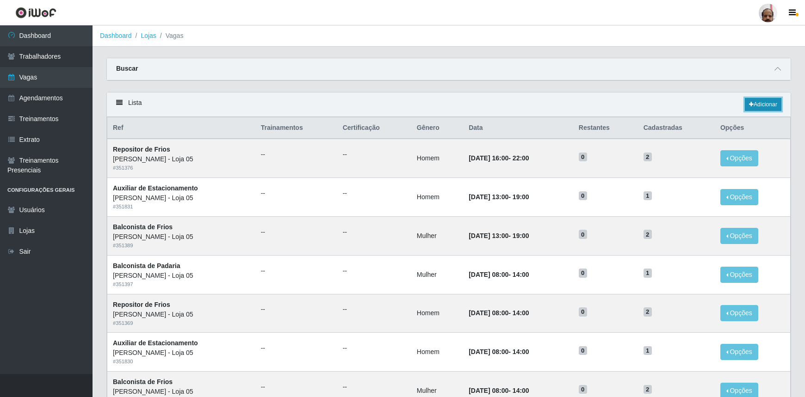
click at [765, 106] on link "Adicionar" at bounding box center [763, 104] width 37 height 13
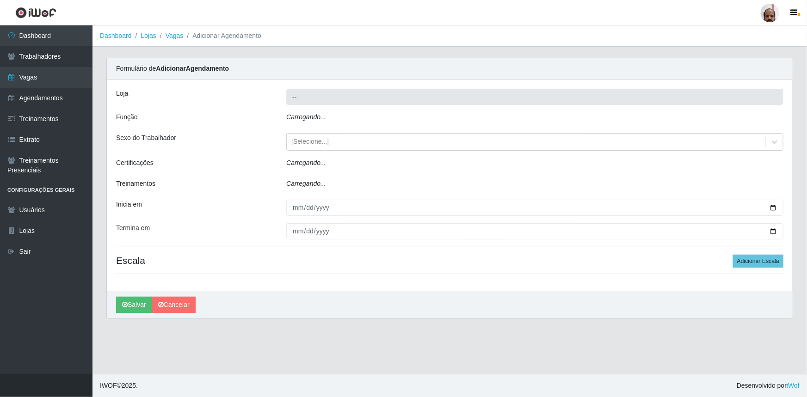
type input "[PERSON_NAME] - Loja 05"
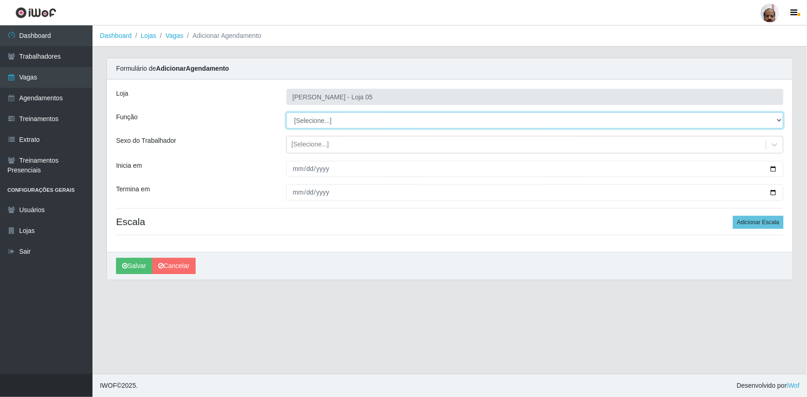
click at [779, 119] on select "[Selecione...] ASG ASG + ASG ++ Auxiliar de Depósito Auxiliar de Depósito + Aux…" at bounding box center [534, 120] width 497 height 16
select select "107"
click at [286, 112] on select "[Selecione...] ASG ASG + ASG ++ Auxiliar de Depósito Auxiliar de Depósito + Aux…" at bounding box center [534, 120] width 497 height 16
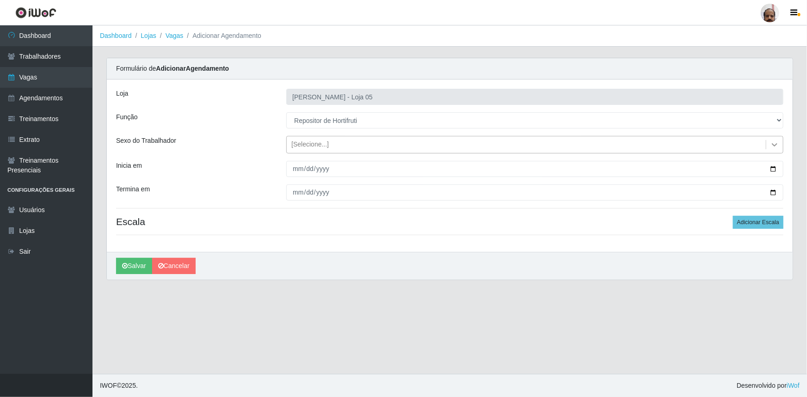
click at [774, 146] on icon at bounding box center [774, 144] width 9 height 9
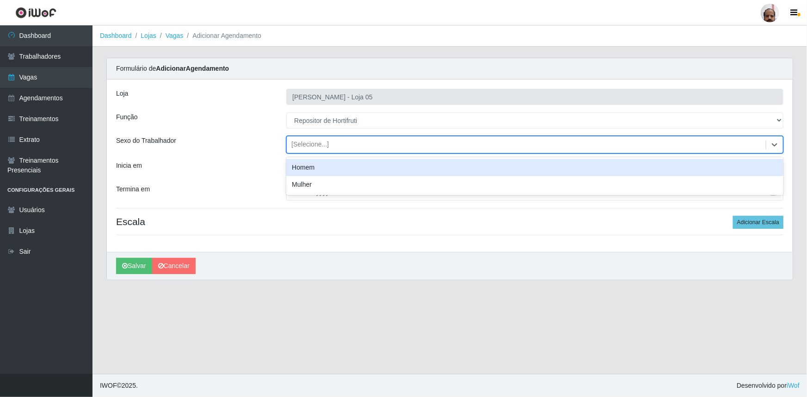
click at [296, 170] on div "Homem" at bounding box center [534, 167] width 497 height 17
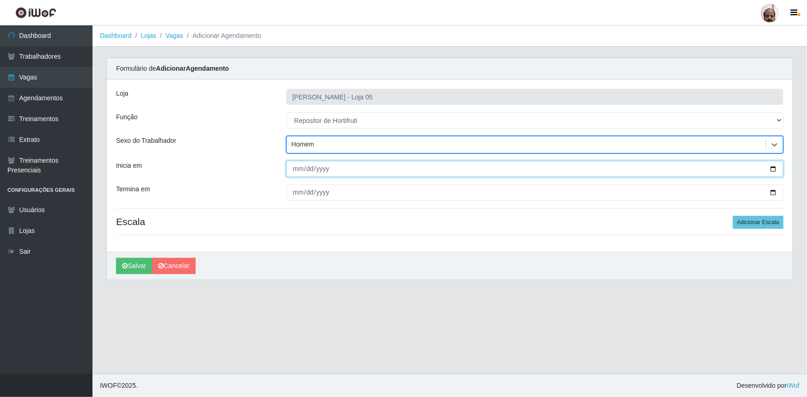
click at [773, 166] on input "Inicia em" at bounding box center [534, 169] width 497 height 16
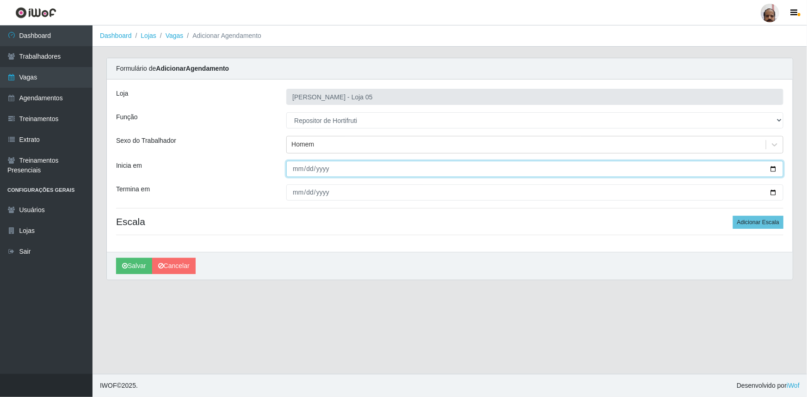
type input "[DATE]"
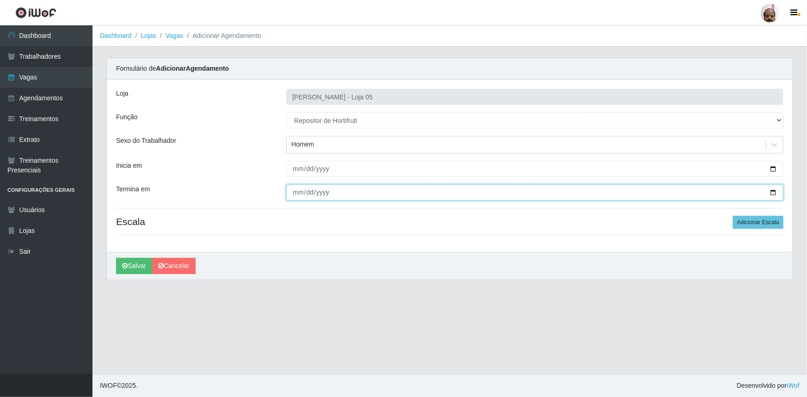
click at [771, 191] on input "Termina em" at bounding box center [534, 193] width 497 height 16
type input "[DATE]"
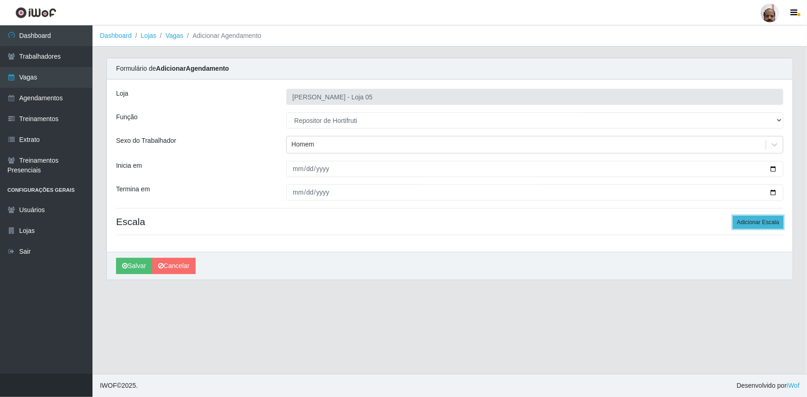
click at [774, 222] on button "Adicionar Escala" at bounding box center [758, 222] width 50 height 13
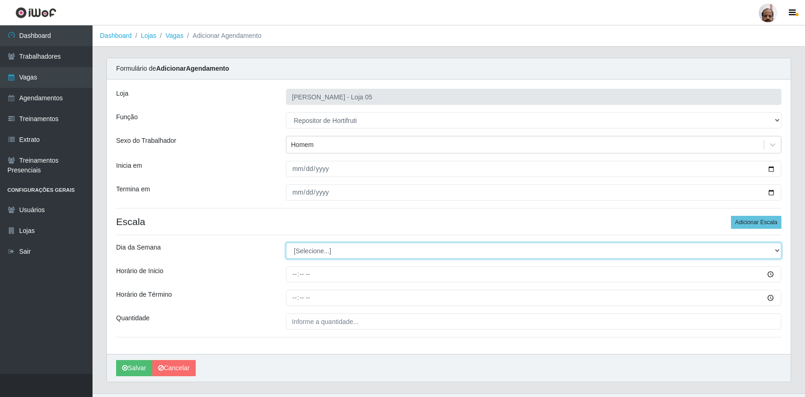
click at [774, 251] on select "[Selecione...] Segunda Terça Quarta Quinta Sexta Sábado Domingo" at bounding box center [533, 251] width 495 height 16
select select "3"
click at [286, 243] on select "[Selecione...] Segunda Terça Quarta Quinta Sexta Sábado Domingo" at bounding box center [533, 251] width 495 height 16
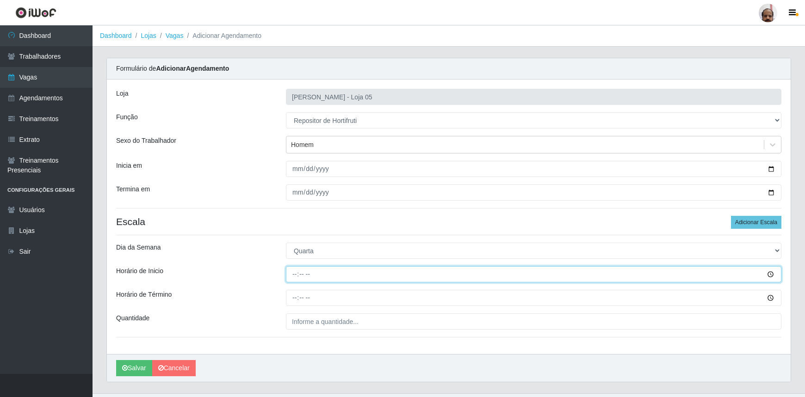
click at [291, 278] on input "Horário de Inicio" at bounding box center [533, 274] width 495 height 16
type input "16:00"
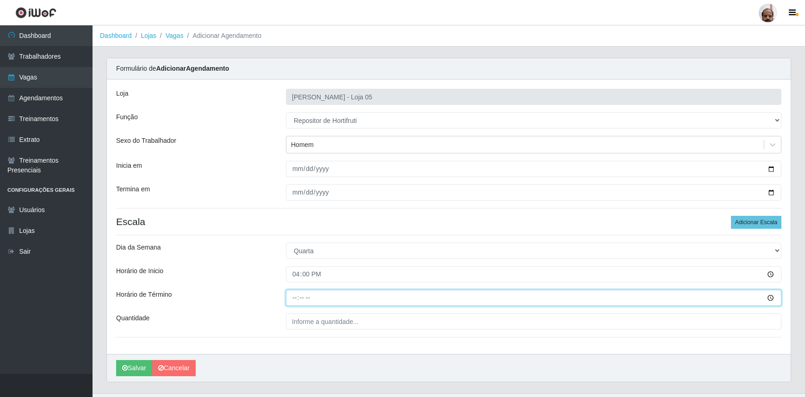
click at [294, 296] on input "Horário de Término" at bounding box center [533, 298] width 495 height 16
type input "22:00"
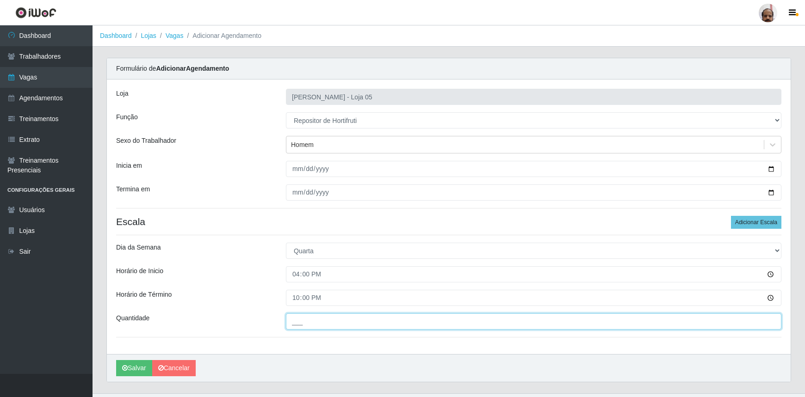
click at [297, 321] on input "___" at bounding box center [533, 322] width 495 height 16
type input "2__"
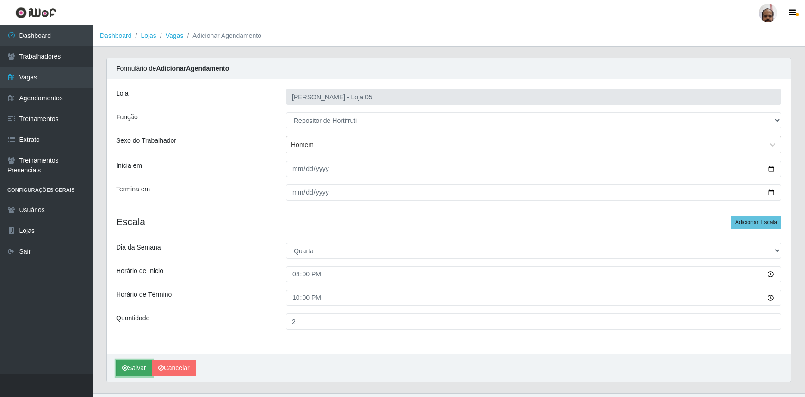
click at [140, 364] on button "Salvar" at bounding box center [134, 368] width 36 height 16
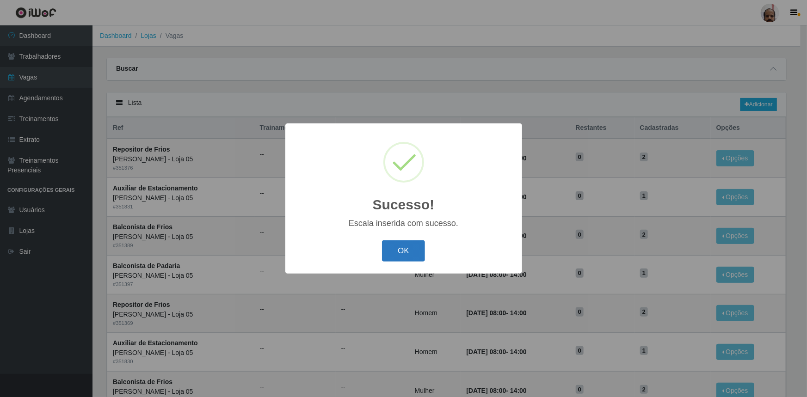
click at [421, 250] on button "OK" at bounding box center [403, 251] width 43 height 22
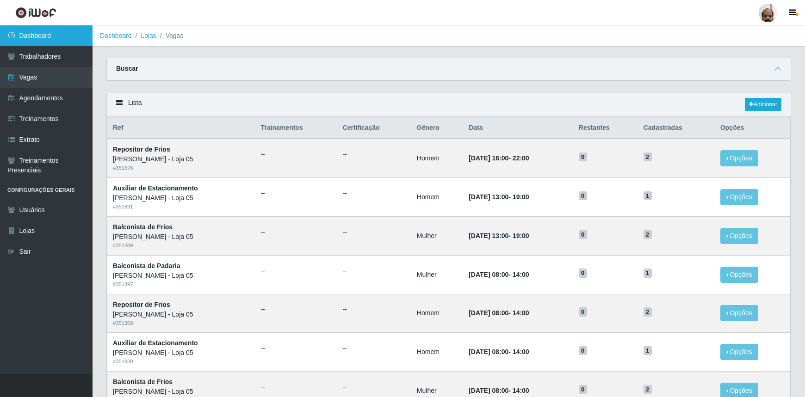
click at [31, 36] on link "Dashboard" at bounding box center [46, 35] width 92 height 21
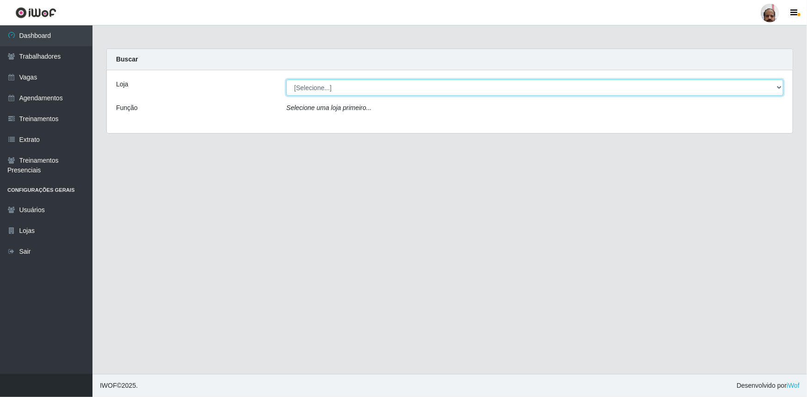
drag, startPoint x: 777, startPoint y: 88, endPoint x: 771, endPoint y: 94, distance: 8.5
click at [777, 88] on select "[Selecione...] Mar Vermelho - Loja 05" at bounding box center [534, 88] width 497 height 16
select select "252"
click at [286, 80] on select "[Selecione...] Mar Vermelho - Loja 05" at bounding box center [534, 88] width 497 height 16
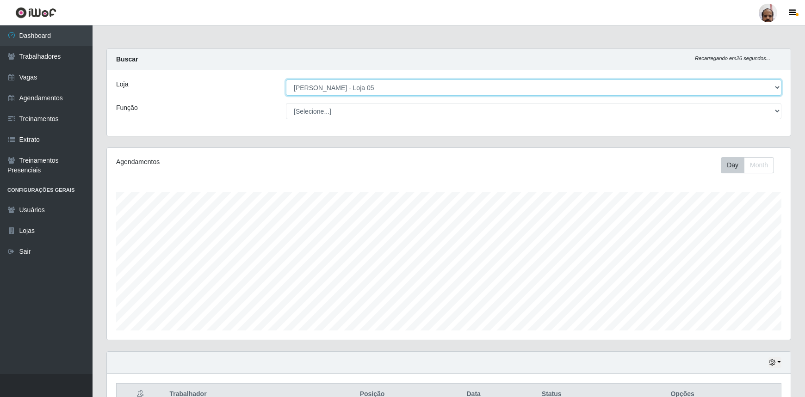
scroll to position [192, 684]
